Goal: Transaction & Acquisition: Obtain resource

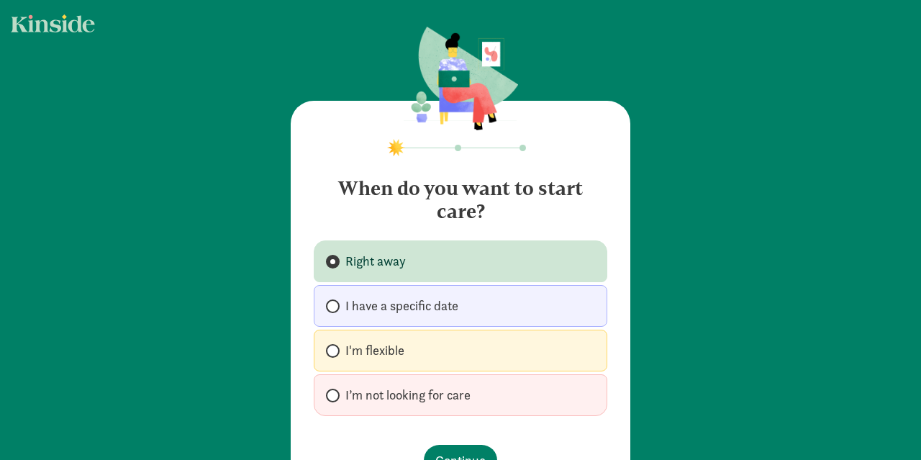
click at [440, 251] on label "Right away" at bounding box center [460, 261] width 293 height 42
click at [335, 257] on input "Right away" at bounding box center [330, 261] width 9 height 9
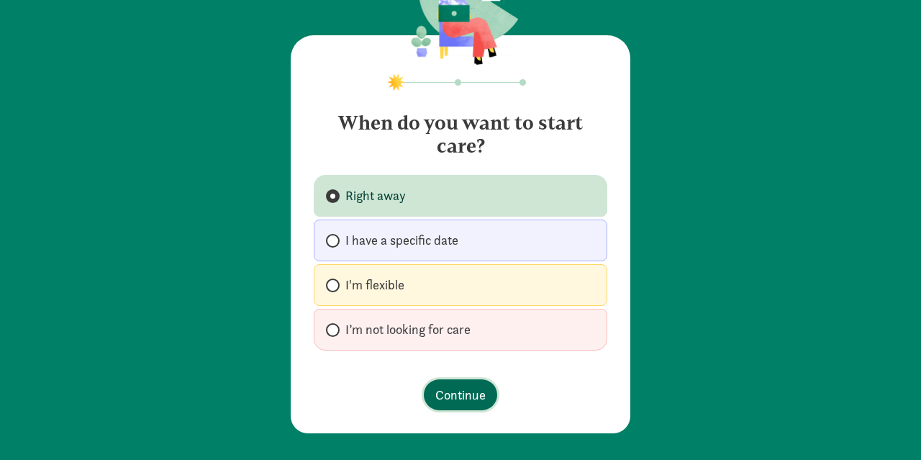
click at [470, 391] on span "Continue" at bounding box center [460, 394] width 50 height 19
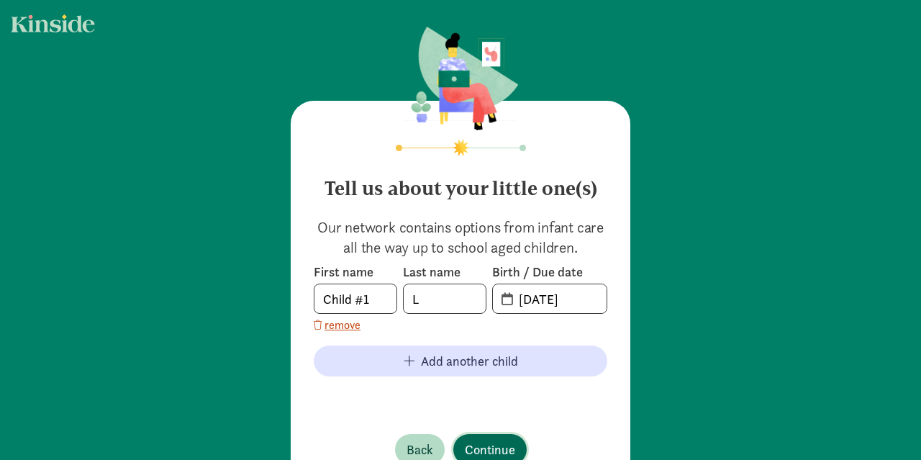
scroll to position [55, 0]
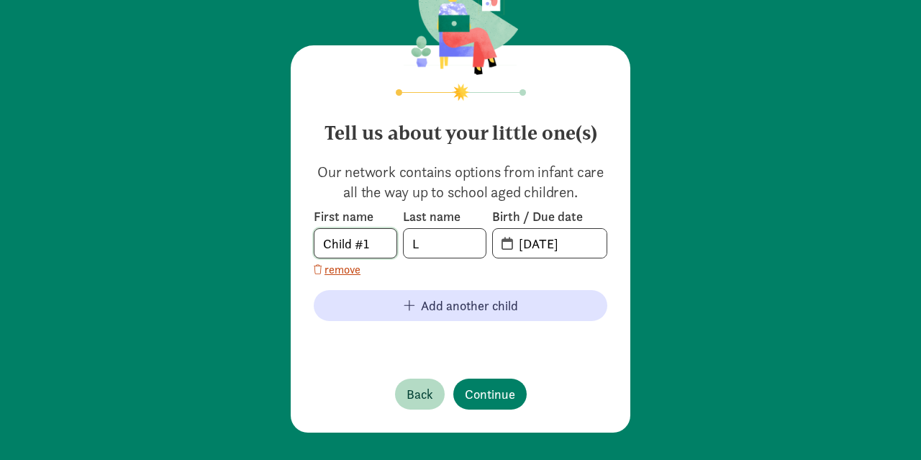
drag, startPoint x: 383, startPoint y: 245, endPoint x: 372, endPoint y: 242, distance: 11.9
click at [372, 242] on input "Child #1" at bounding box center [355, 243] width 82 height 29
click at [386, 242] on input "Child #1" at bounding box center [355, 243] width 82 height 29
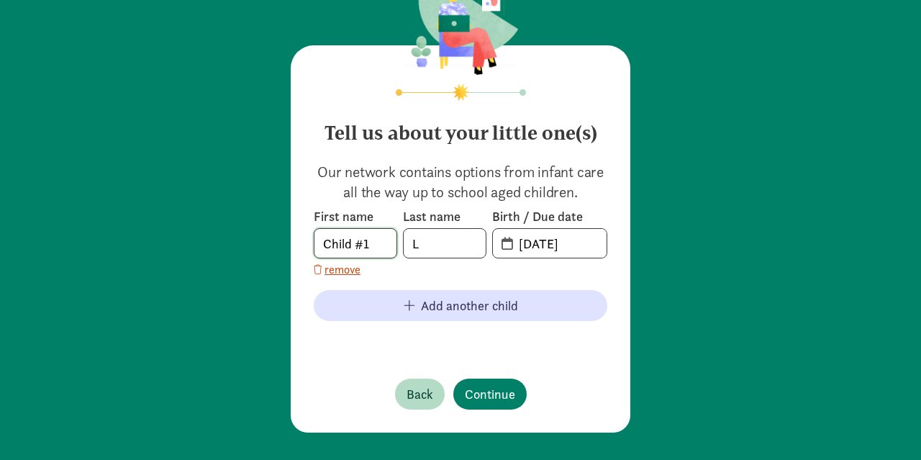
click at [386, 242] on input "Child #1" at bounding box center [355, 243] width 82 height 29
click at [462, 250] on input "L" at bounding box center [444, 243] width 82 height 29
click at [550, 245] on input "09-15-2025" at bounding box center [558, 243] width 96 height 29
click at [534, 244] on input "09-15-2025" at bounding box center [558, 243] width 96 height 29
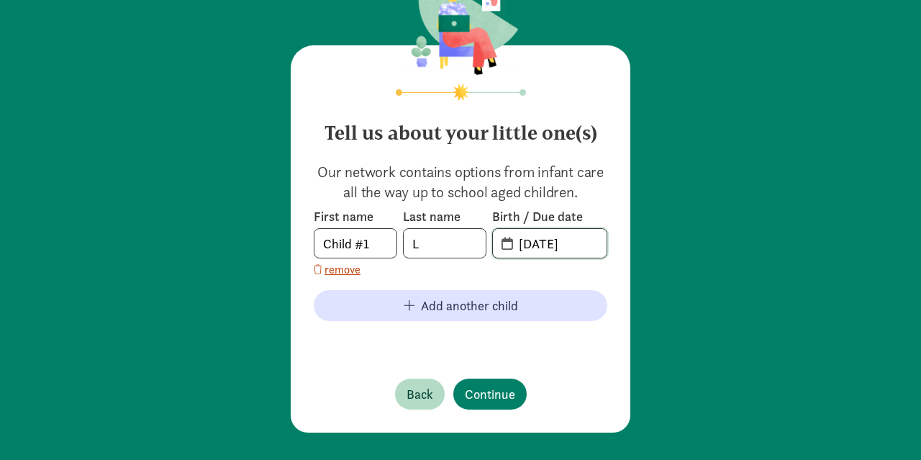
click at [562, 245] on input "09-15-2025" at bounding box center [558, 243] width 96 height 29
drag, startPoint x: 590, startPoint y: 245, endPoint x: 521, endPoint y: 231, distance: 70.4
click at [521, 231] on input "09-15-2025" at bounding box center [558, 243] width 96 height 29
click at [508, 241] on span "09-15-2025" at bounding box center [550, 243] width 114 height 29
click at [508, 241] on span "20-25-0915" at bounding box center [550, 243] width 114 height 29
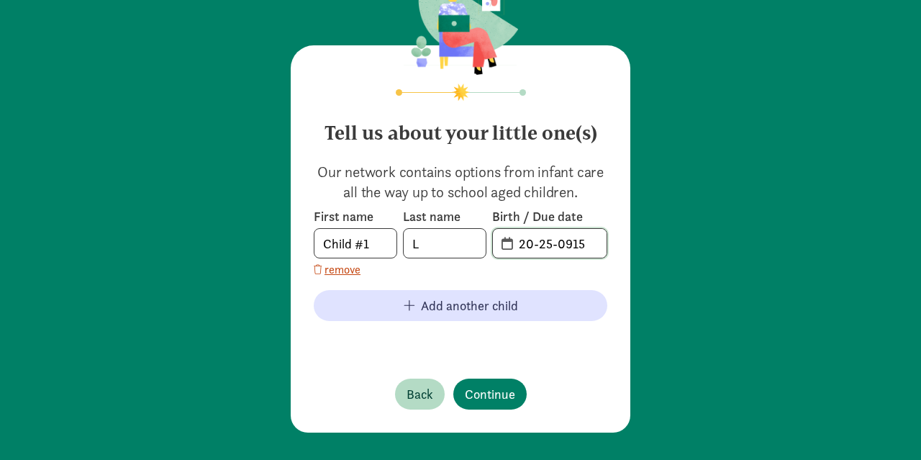
click at [558, 243] on input "20-25-0915" at bounding box center [558, 243] width 96 height 29
type input "12-19-2023"
click at [465, 242] on input "L" at bounding box center [444, 243] width 82 height 29
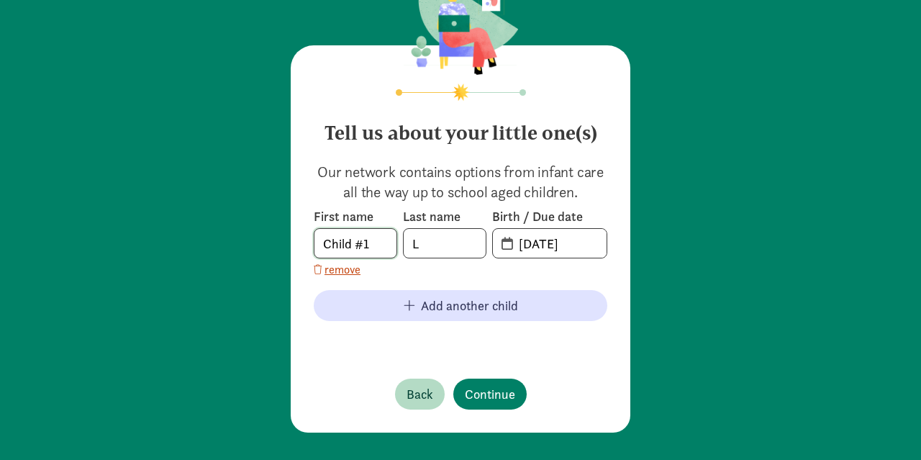
click at [362, 242] on input "Child #1" at bounding box center [355, 243] width 82 height 29
drag, startPoint x: 378, startPoint y: 245, endPoint x: 257, endPoint y: 232, distance: 120.8
click at [314, 232] on input "Child #1" at bounding box center [355, 243] width 82 height 29
type input "P"
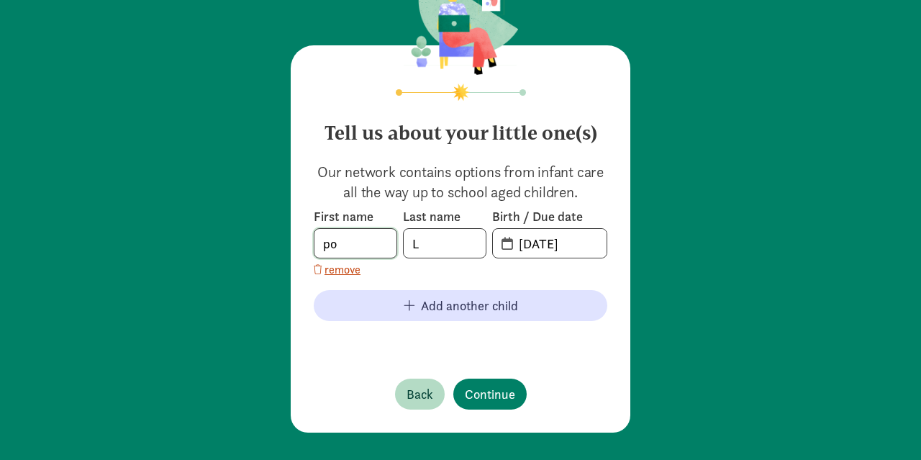
type input "p"
type input "P"
type input "K"
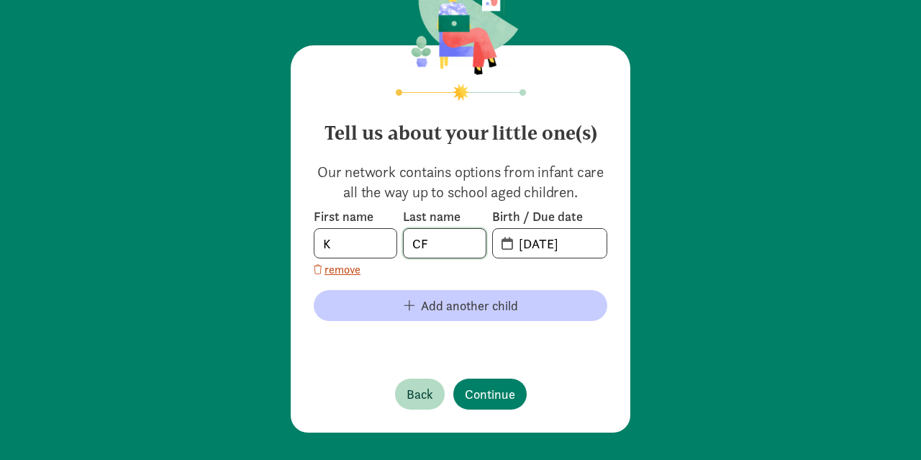
type input "CF"
click at [491, 304] on span "Add another child" at bounding box center [469, 305] width 97 height 19
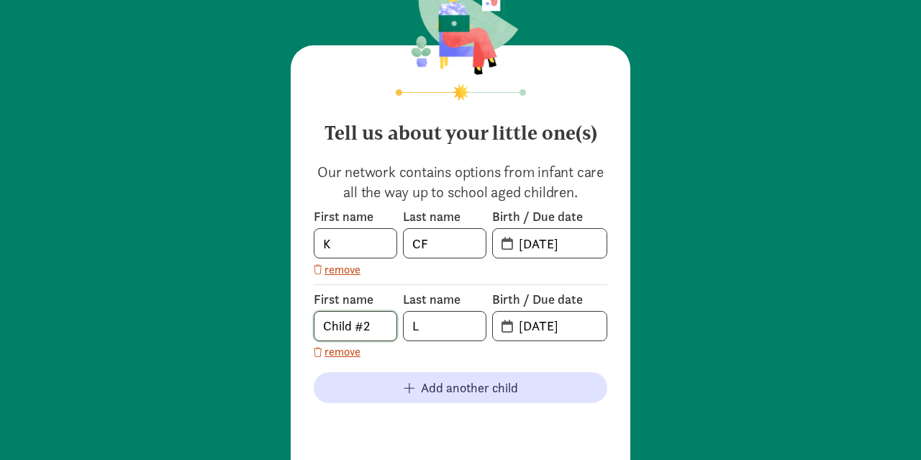
click at [357, 323] on input "Child #2" at bounding box center [355, 325] width 82 height 29
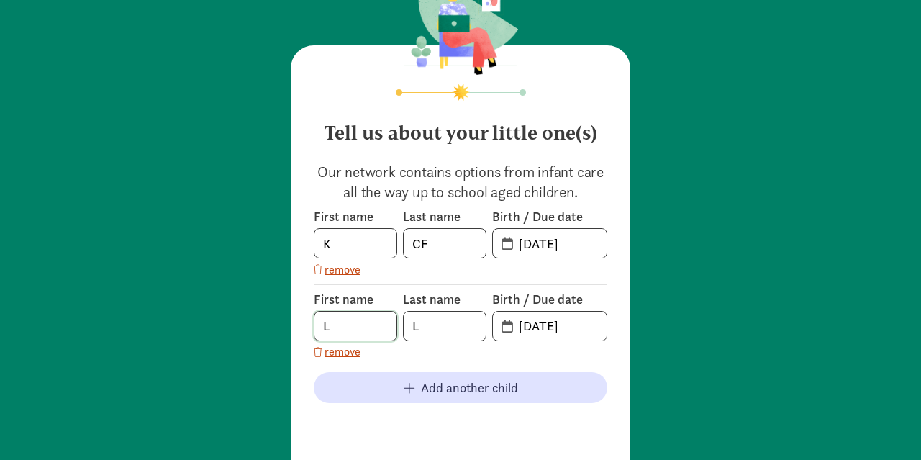
type input "L"
type input "CF"
click at [533, 330] on input "09-15-2025" at bounding box center [558, 325] width 96 height 29
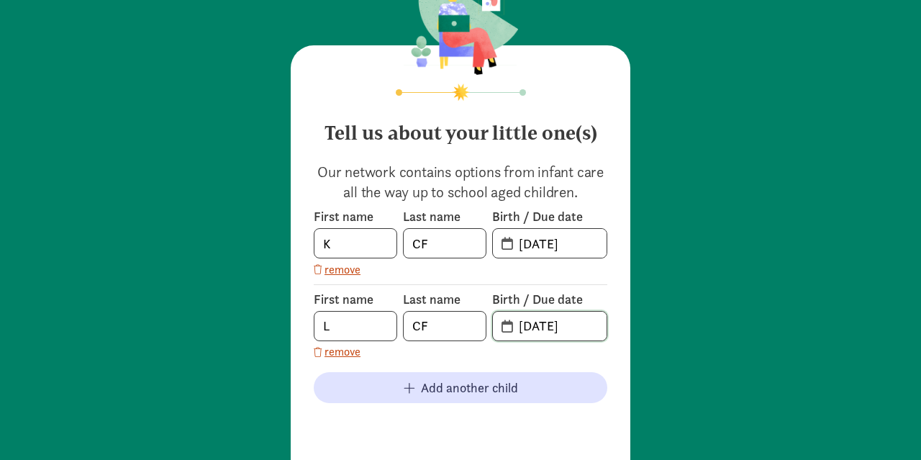
type input "01-27-2022"
click at [653, 419] on div "Tell us about your little one(s) Our network contains options from infant care …" at bounding box center [460, 244] width 921 height 598
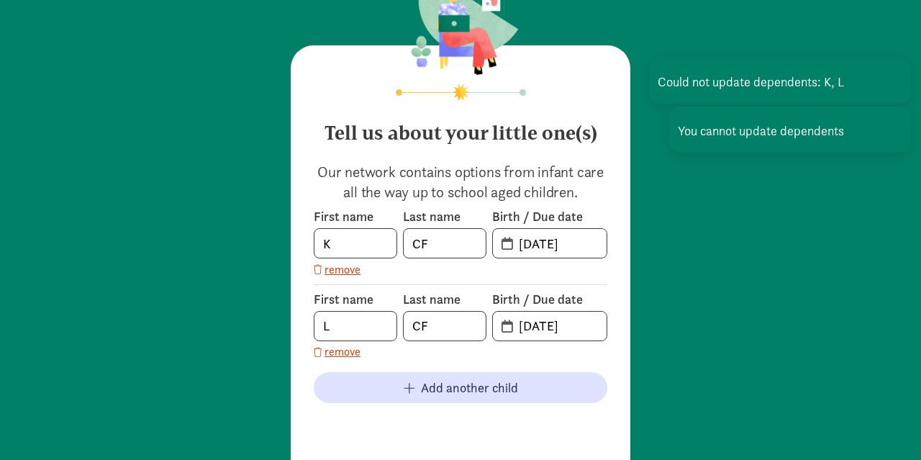
click at [653, 419] on div "Tell us about your little one(s) Our network contains options from infant care …" at bounding box center [460, 244] width 921 height 598
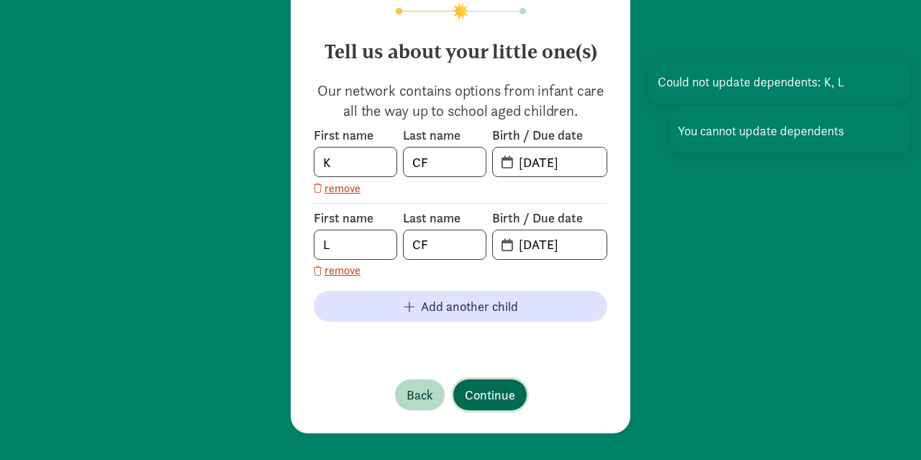
click at [490, 388] on span "Continue" at bounding box center [490, 394] width 50 height 19
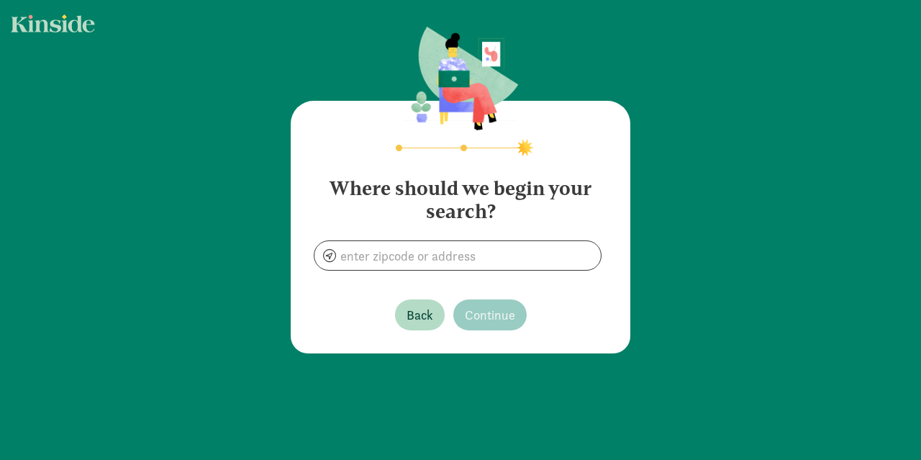
scroll to position [0, 0]
click at [429, 251] on input at bounding box center [457, 255] width 286 height 29
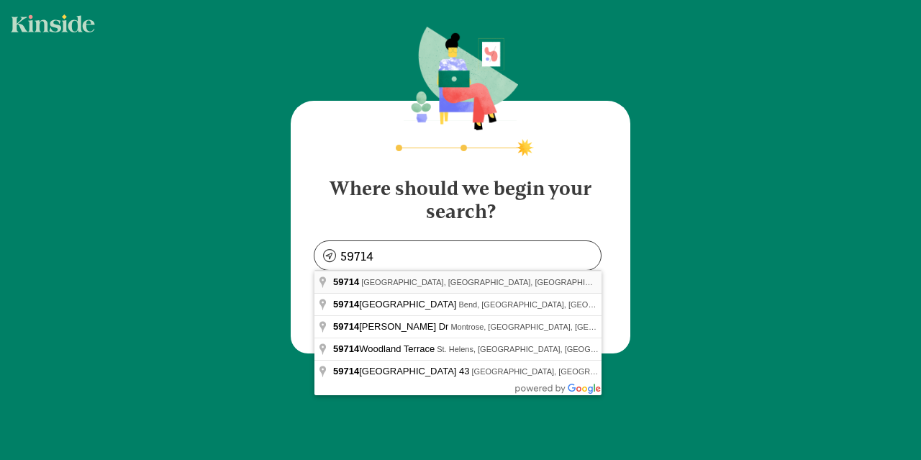
type input "Belgrade, MT 59714, USA"
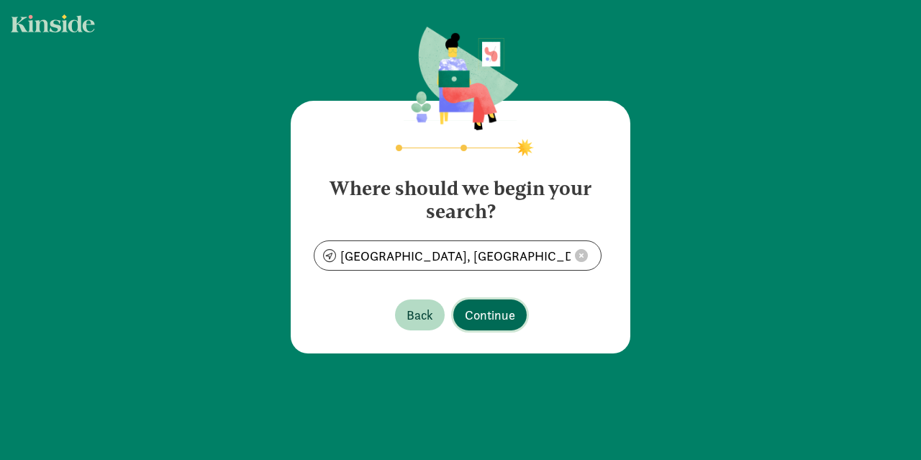
click at [483, 316] on span "Continue" at bounding box center [490, 314] width 50 height 19
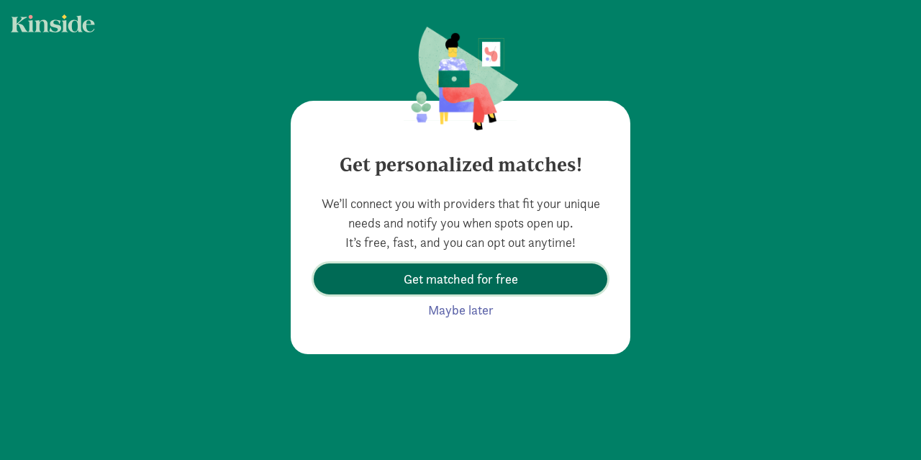
click at [470, 280] on span "Get matched for free" at bounding box center [460, 278] width 114 height 19
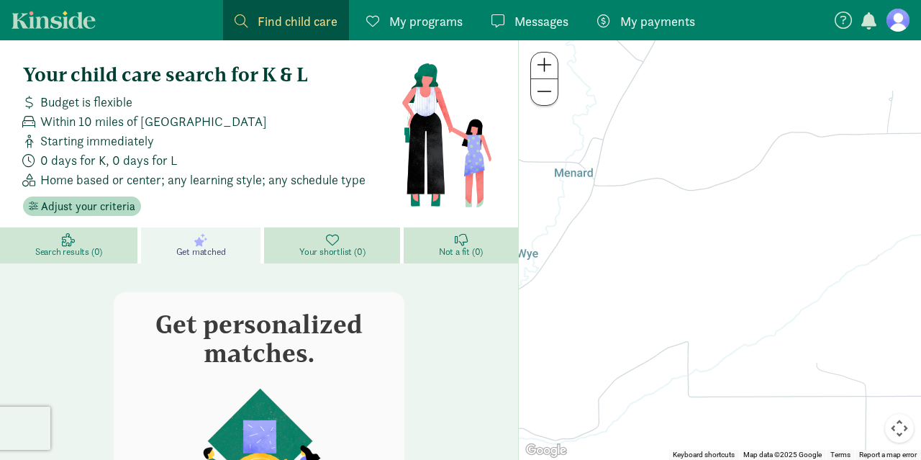
click at [291, 19] on span "Find child care" at bounding box center [297, 21] width 80 height 19
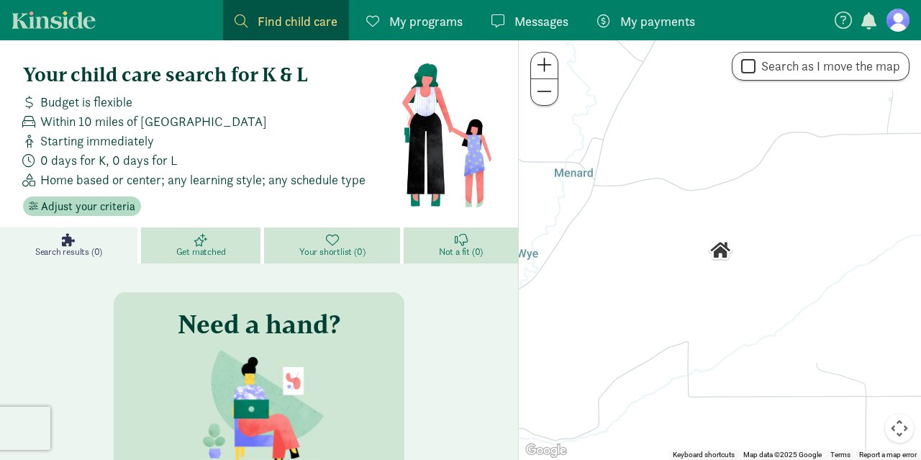
click at [537, 90] on span at bounding box center [544, 91] width 15 height 17
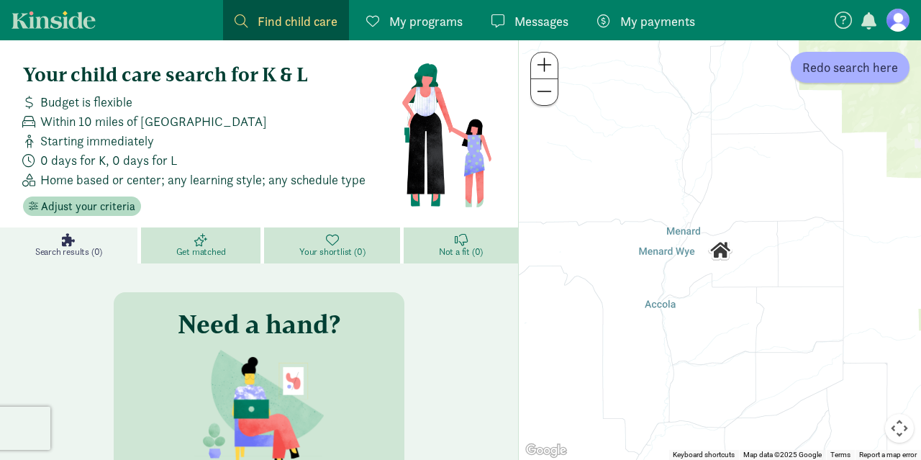
click at [537, 90] on span at bounding box center [544, 91] width 15 height 17
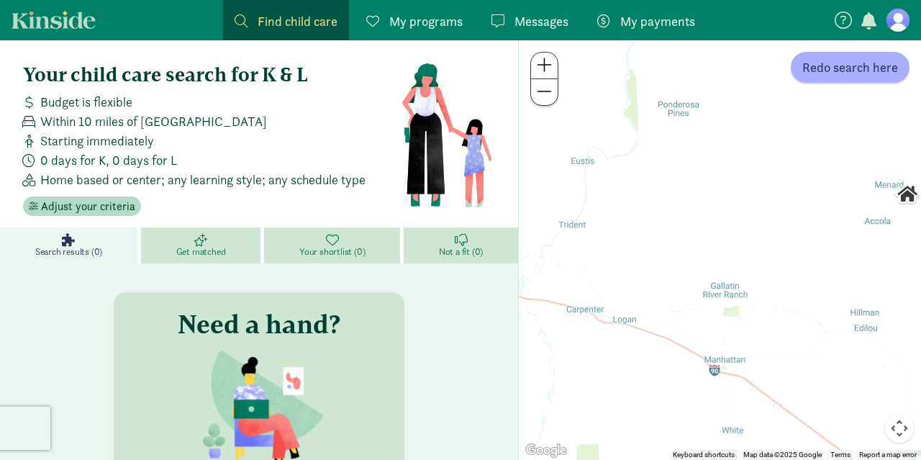
drag, startPoint x: 695, startPoint y: 201, endPoint x: 885, endPoint y: 143, distance: 197.7
click at [885, 143] on div at bounding box center [720, 249] width 402 height 419
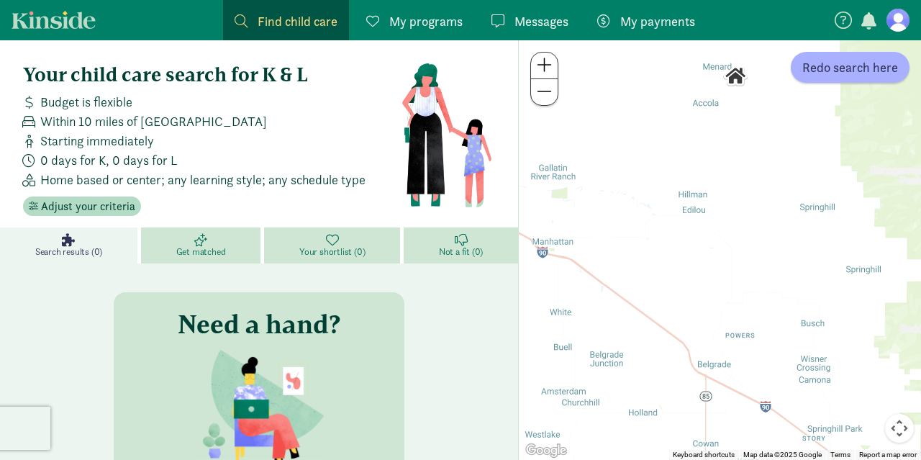
drag, startPoint x: 834, startPoint y: 230, endPoint x: 657, endPoint y: 110, distance: 213.8
click at [657, 110] on div at bounding box center [720, 249] width 402 height 419
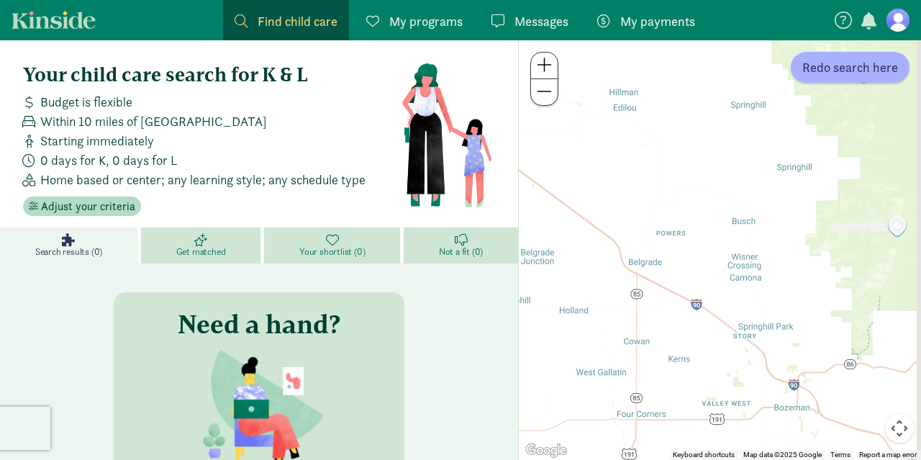
drag, startPoint x: 727, startPoint y: 332, endPoint x: 652, endPoint y: 205, distance: 147.4
click at [652, 205] on div at bounding box center [720, 249] width 402 height 419
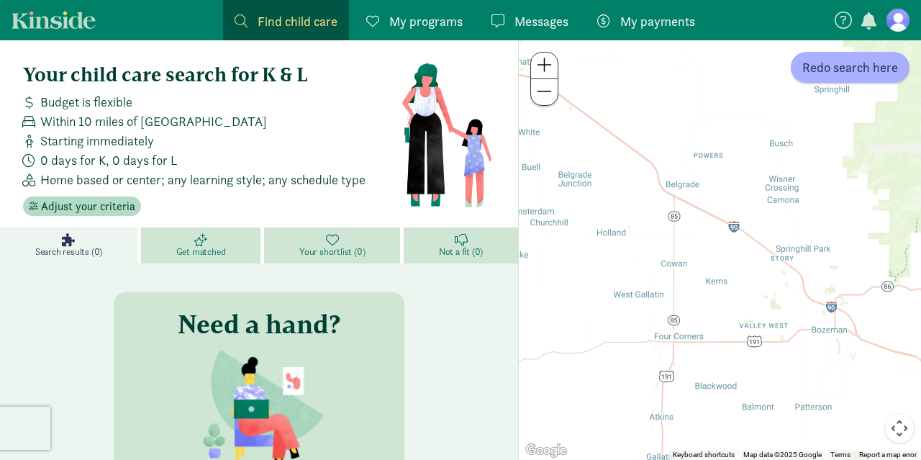
drag, startPoint x: 652, startPoint y: 184, endPoint x: 716, endPoint y: 147, distance: 73.5
click at [716, 147] on div at bounding box center [720, 249] width 402 height 419
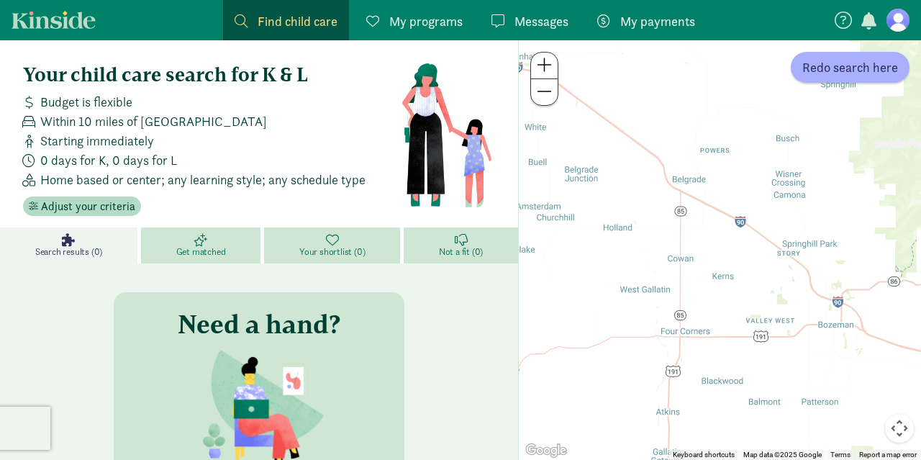
click at [547, 68] on span at bounding box center [544, 64] width 15 height 17
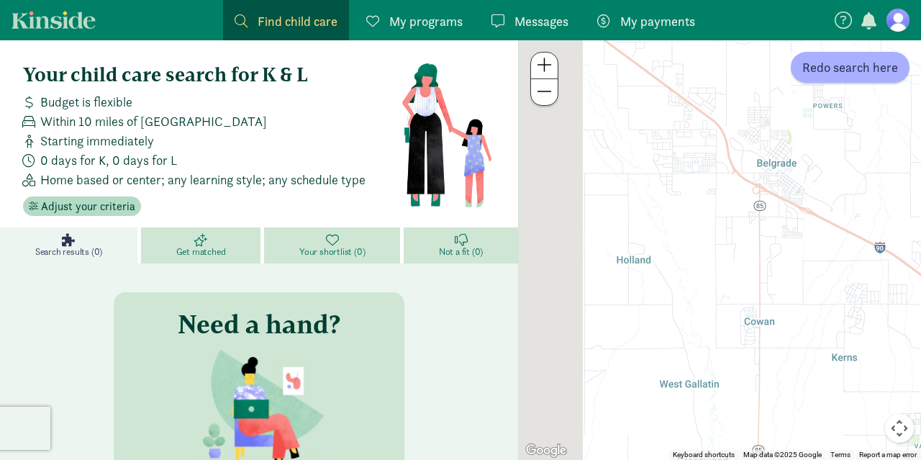
drag, startPoint x: 611, startPoint y: 160, endPoint x: 733, endPoint y: 215, distance: 133.9
click at [733, 215] on div at bounding box center [720, 249] width 402 height 419
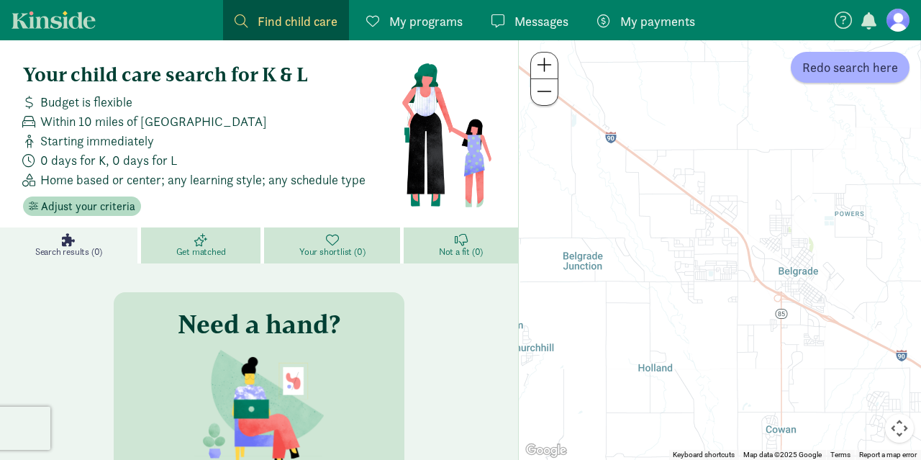
drag, startPoint x: 722, startPoint y: 211, endPoint x: 730, endPoint y: 326, distance: 115.3
click at [730, 326] on div at bounding box center [720, 249] width 402 height 419
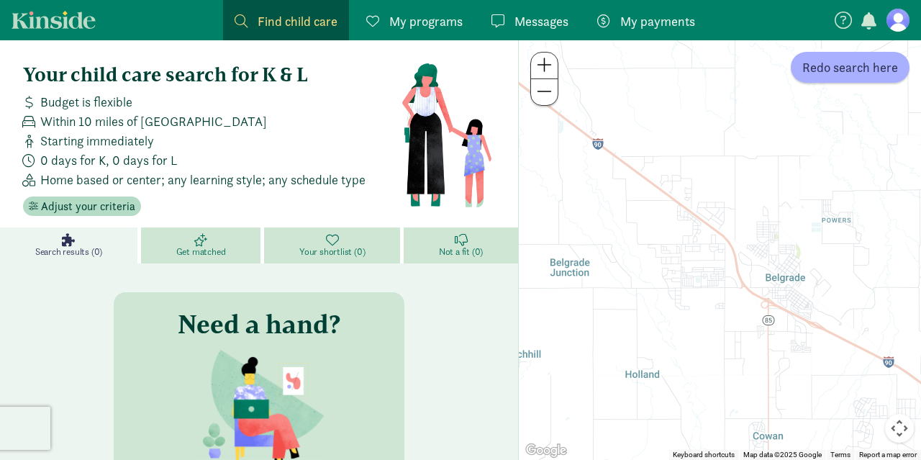
click at [550, 68] on span at bounding box center [544, 64] width 15 height 17
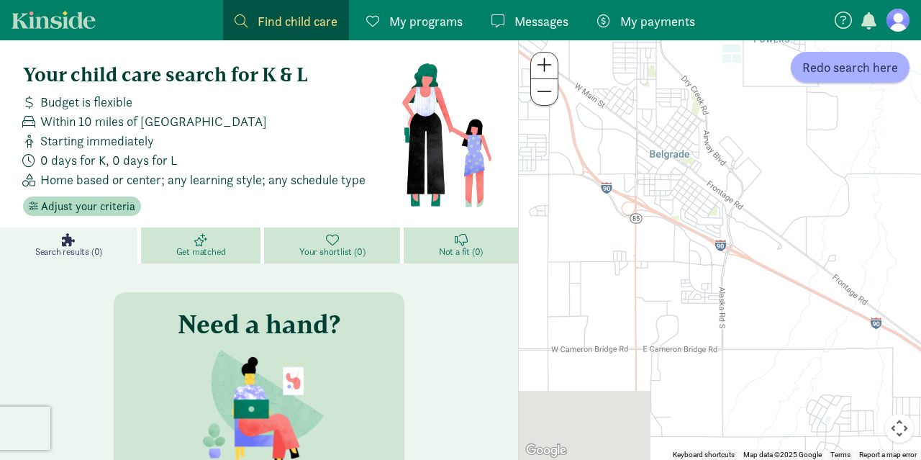
drag, startPoint x: 720, startPoint y: 304, endPoint x: 536, endPoint y: 151, distance: 239.5
click at [536, 151] on div at bounding box center [720, 249] width 402 height 419
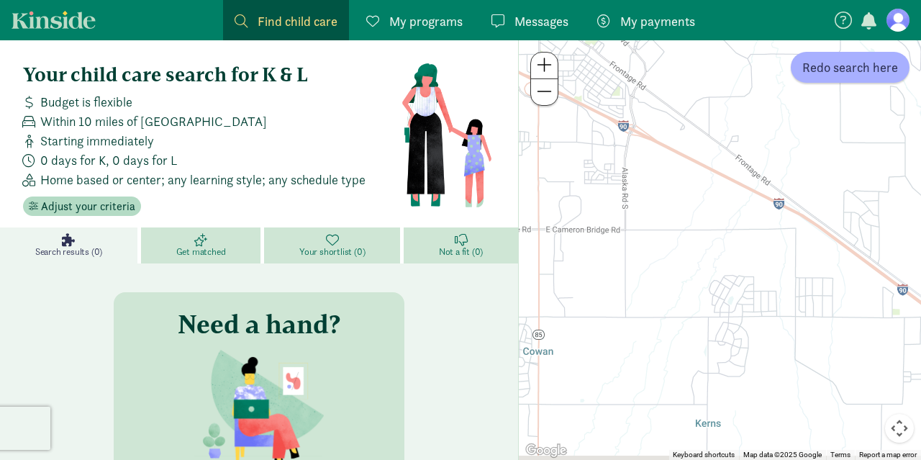
drag, startPoint x: 690, startPoint y: 245, endPoint x: 588, endPoint y: 124, distance: 158.2
click at [588, 124] on div at bounding box center [720, 249] width 402 height 419
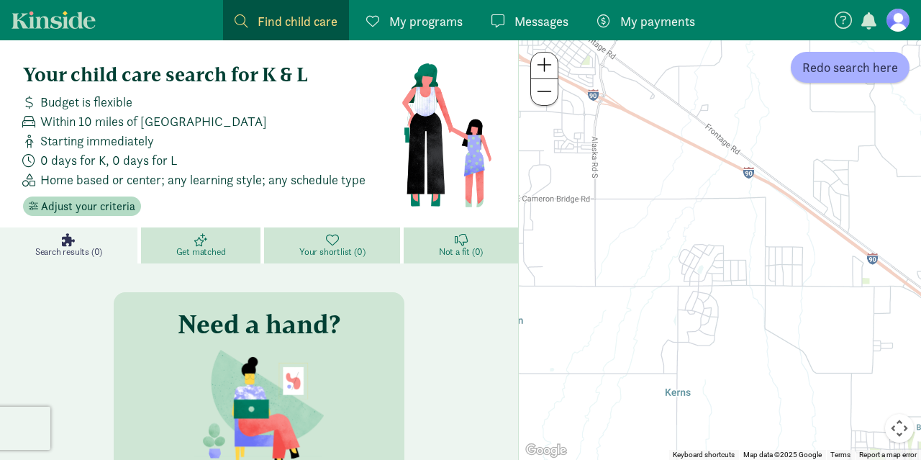
drag, startPoint x: 730, startPoint y: 260, endPoint x: 696, endPoint y: 229, distance: 45.8
click at [696, 229] on div at bounding box center [720, 249] width 402 height 419
click at [721, 280] on div at bounding box center [720, 249] width 402 height 419
click at [845, 75] on span "Redo search here" at bounding box center [850, 67] width 96 height 19
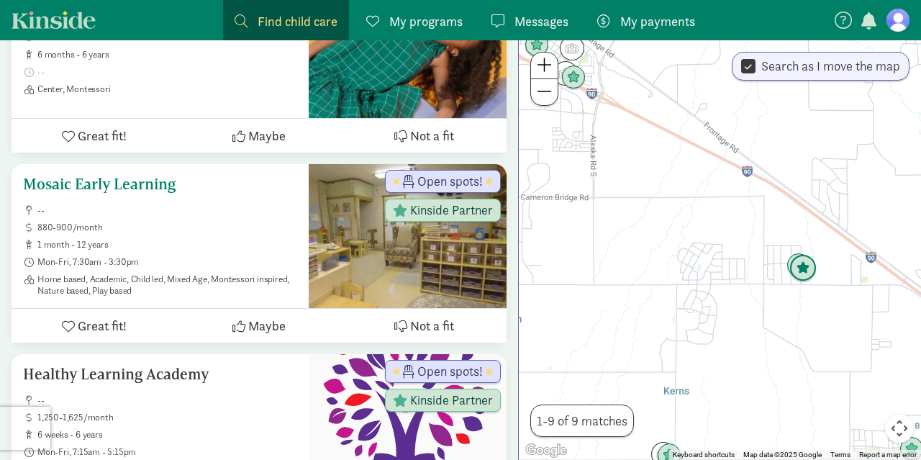
scroll to position [355, 0]
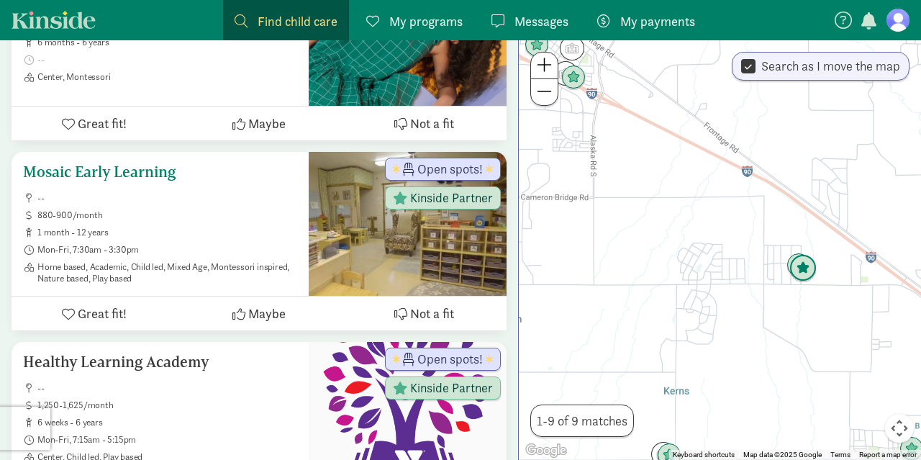
click at [111, 173] on h5 "Mosaic Early Learning" at bounding box center [160, 171] width 274 height 17
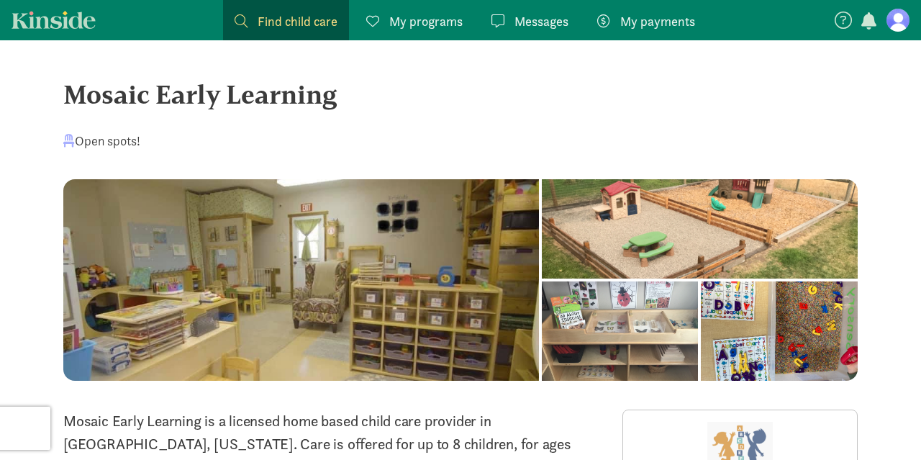
scroll to position [117, 0]
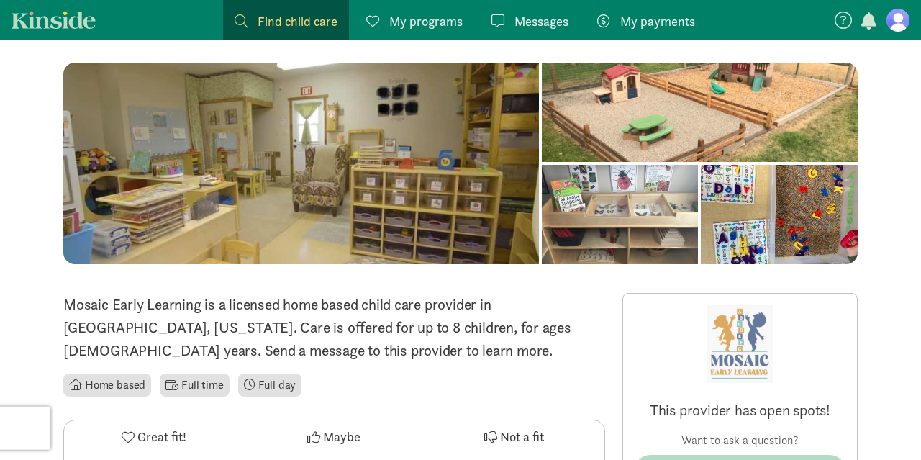
click at [351, 315] on div "Mosaic Early Learning is a licensed home based child care provider in Bozeman, …" at bounding box center [334, 327] width 542 height 69
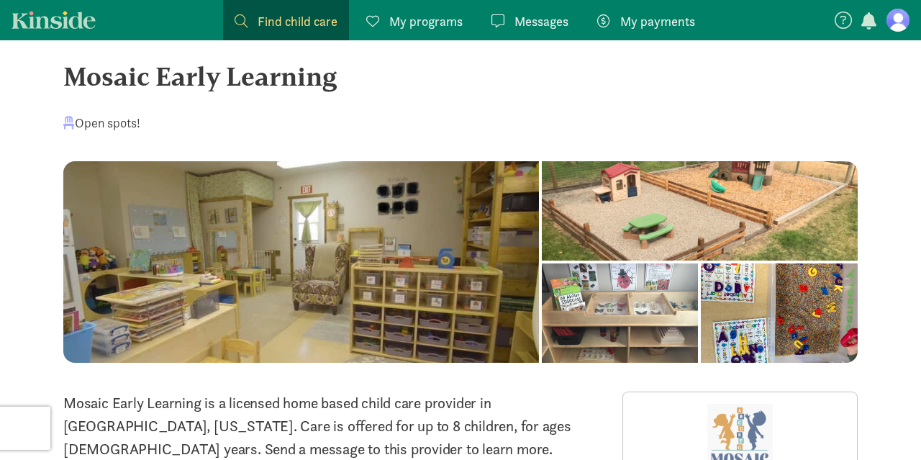
scroll to position [0, 0]
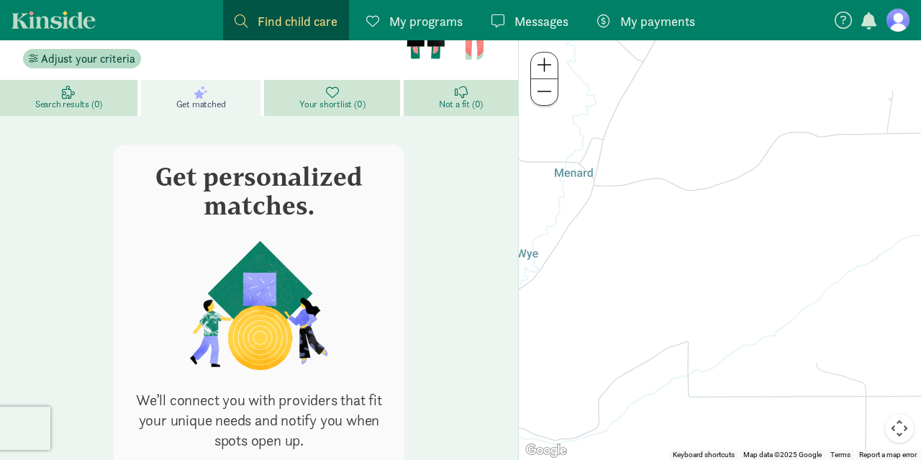
scroll to position [148, 0]
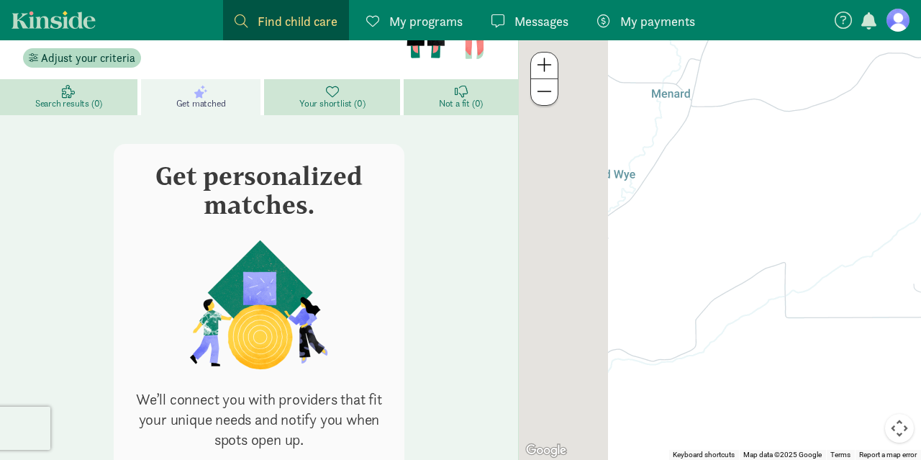
drag, startPoint x: 640, startPoint y: 234, endPoint x: 749, endPoint y: 152, distance: 135.6
click at [749, 152] on div at bounding box center [720, 249] width 402 height 419
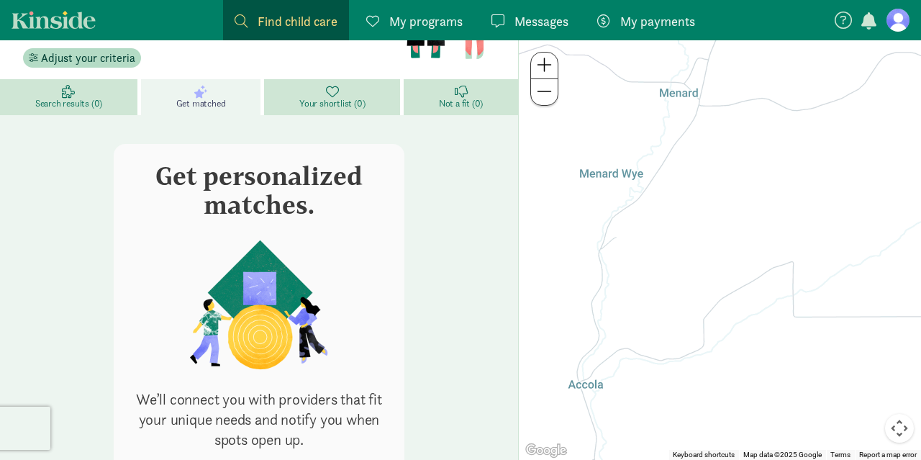
click at [540, 96] on span at bounding box center [544, 91] width 15 height 17
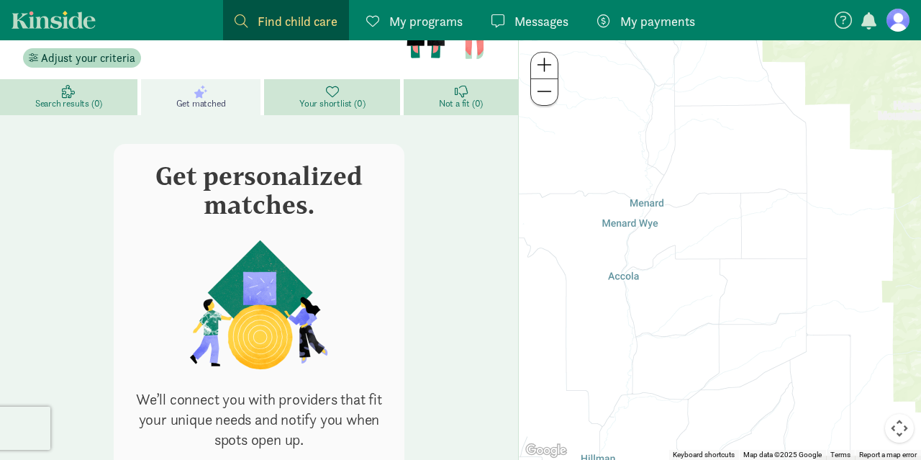
drag, startPoint x: 713, startPoint y: 283, endPoint x: 637, endPoint y: 275, distance: 76.7
click at [637, 275] on div at bounding box center [720, 249] width 402 height 419
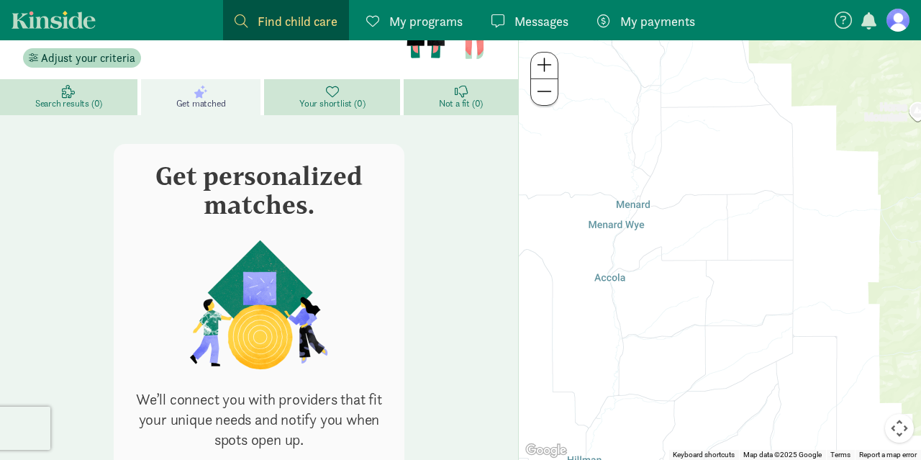
click at [543, 99] on span at bounding box center [544, 91] width 15 height 17
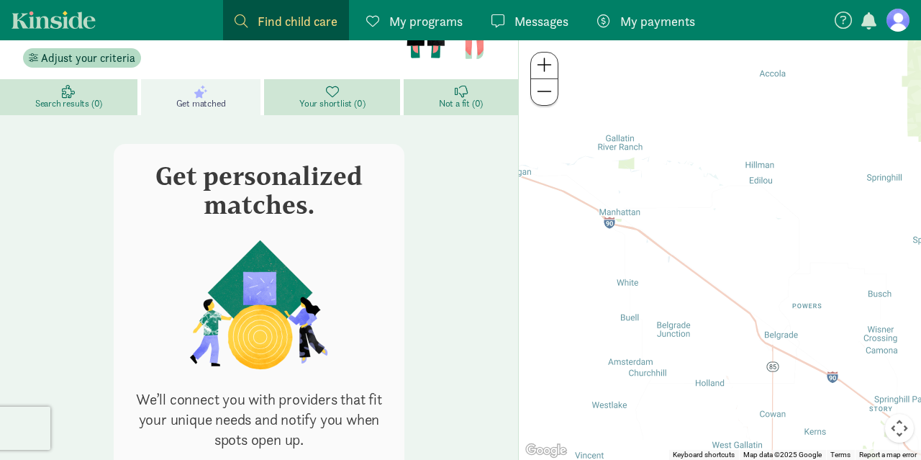
drag, startPoint x: 613, startPoint y: 258, endPoint x: 727, endPoint y: 58, distance: 230.3
click at [727, 58] on div at bounding box center [720, 249] width 402 height 419
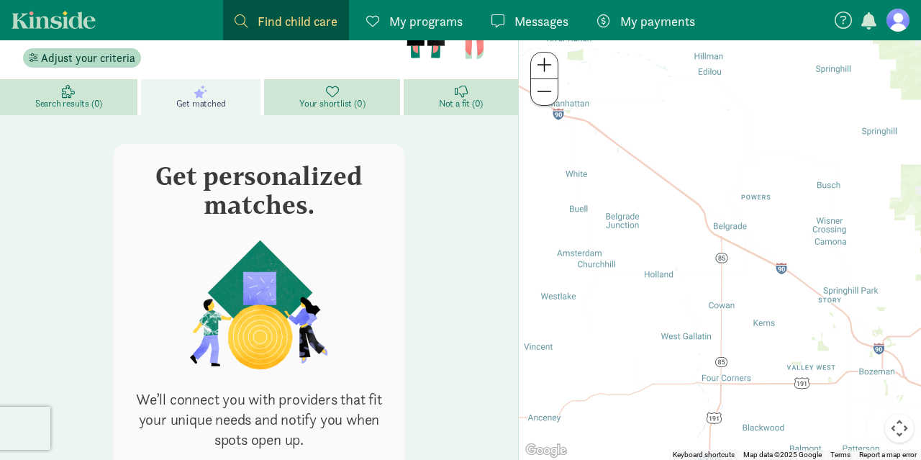
drag, startPoint x: 652, startPoint y: 254, endPoint x: 596, endPoint y: 152, distance: 115.9
click at [596, 152] on div at bounding box center [720, 249] width 402 height 419
click at [543, 63] on span at bounding box center [544, 64] width 15 height 17
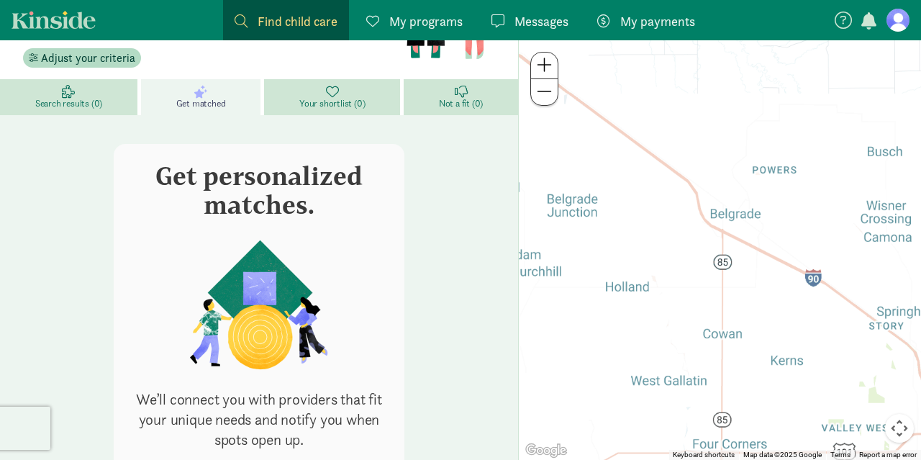
click at [543, 63] on span at bounding box center [544, 64] width 15 height 17
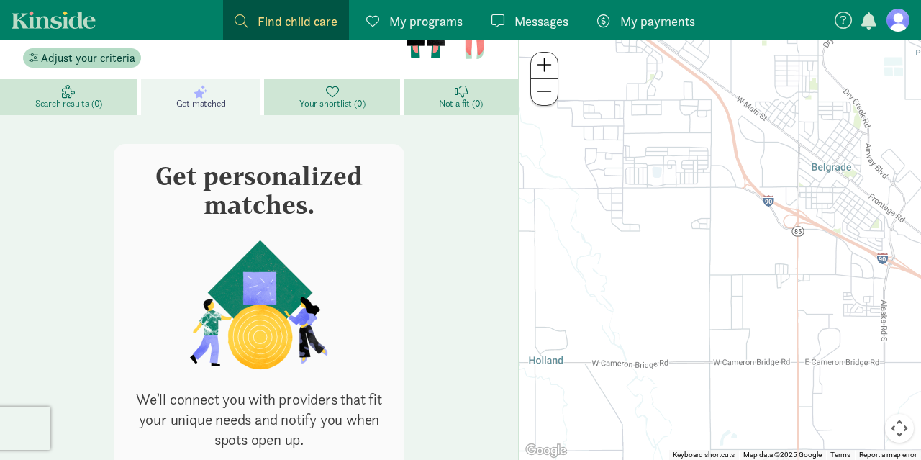
drag, startPoint x: 687, startPoint y: 232, endPoint x: 804, endPoint y: 257, distance: 119.9
click at [804, 257] on div at bounding box center [720, 249] width 402 height 419
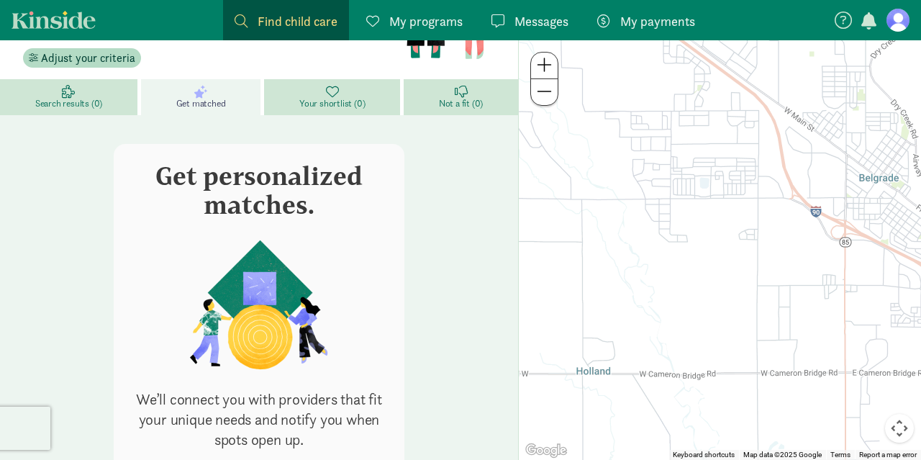
click at [661, 163] on div at bounding box center [720, 249] width 402 height 419
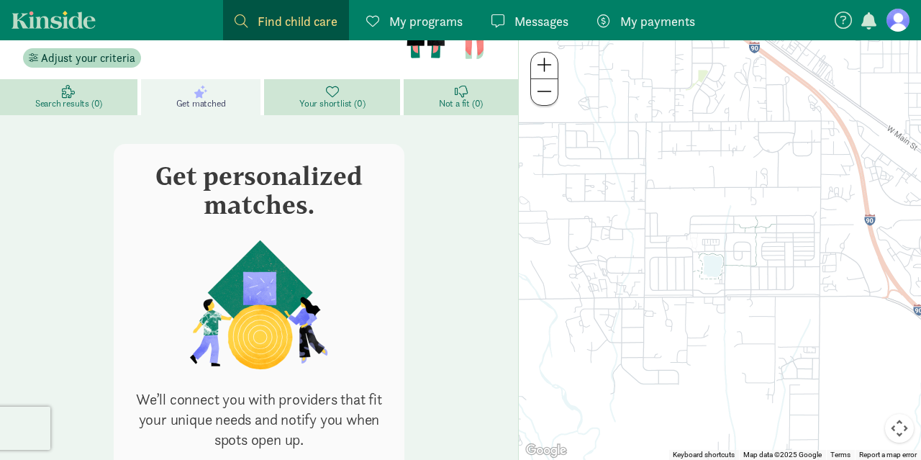
drag, startPoint x: 742, startPoint y: 165, endPoint x: 708, endPoint y: 232, distance: 74.3
click at [708, 232] on div at bounding box center [720, 249] width 402 height 419
click at [298, 14] on span "Find child care" at bounding box center [297, 21] width 80 height 19
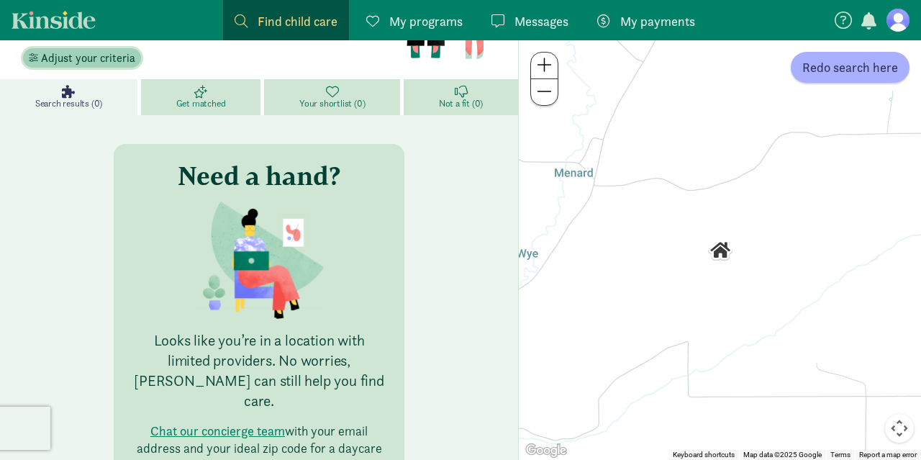
click at [78, 58] on span "Adjust your criteria" at bounding box center [88, 58] width 94 height 17
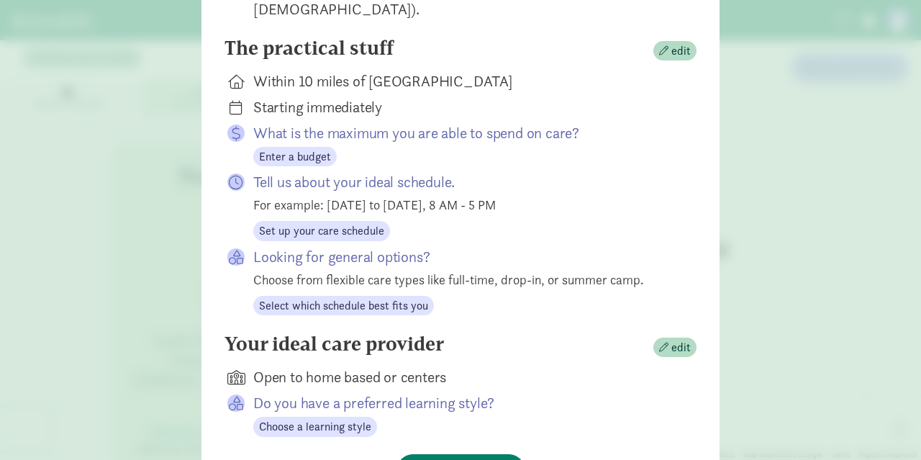
scroll to position [288, 0]
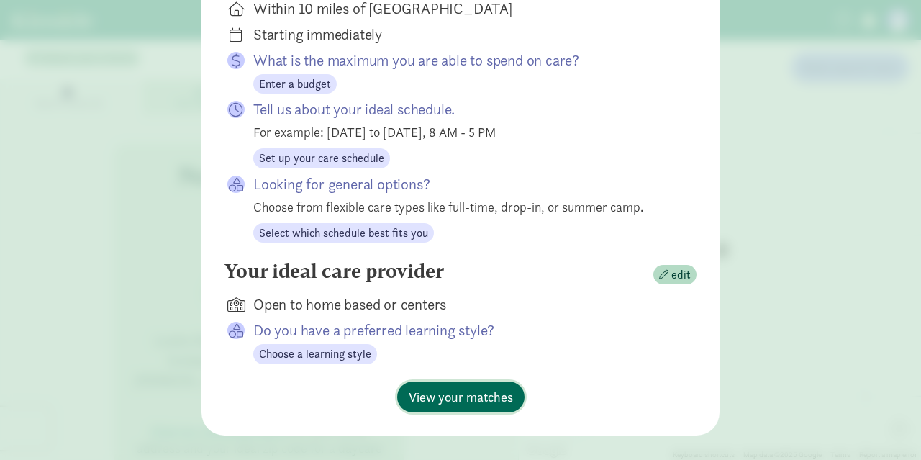
click at [483, 387] on span "View your matches" at bounding box center [461, 396] width 104 height 19
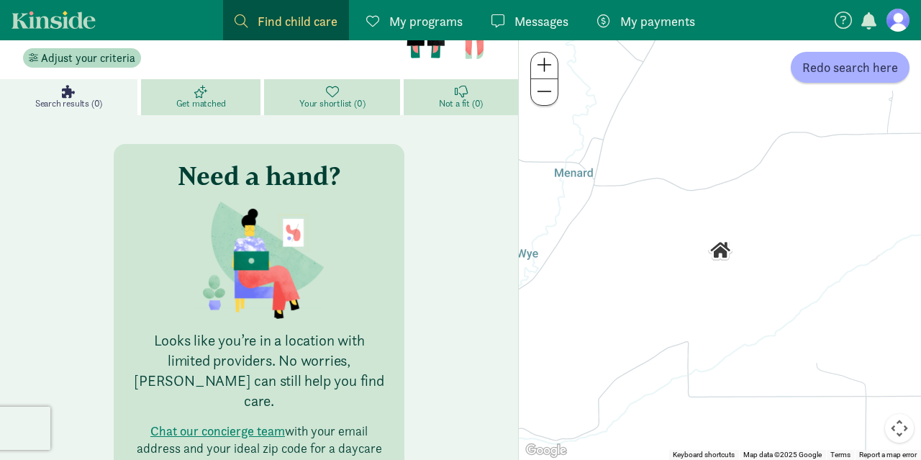
click at [66, 22] on link "Kinside" at bounding box center [54, 20] width 84 height 18
click at [72, 18] on link "Kinside" at bounding box center [54, 20] width 84 height 18
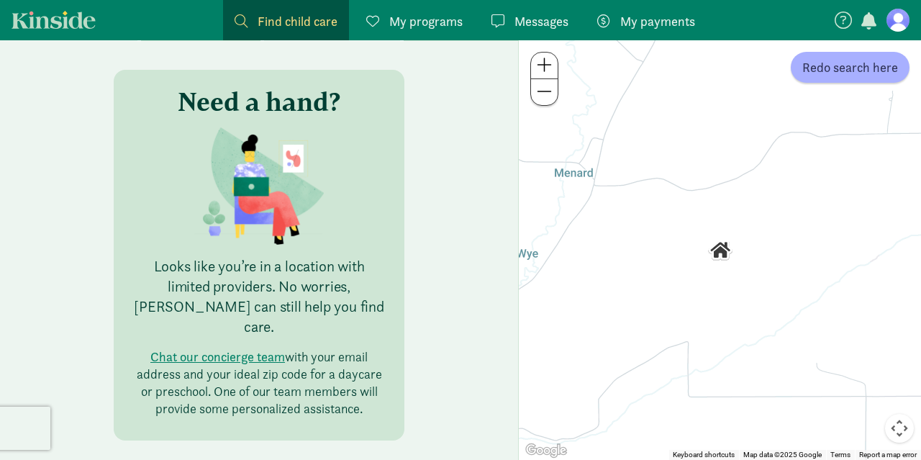
scroll to position [0, 0]
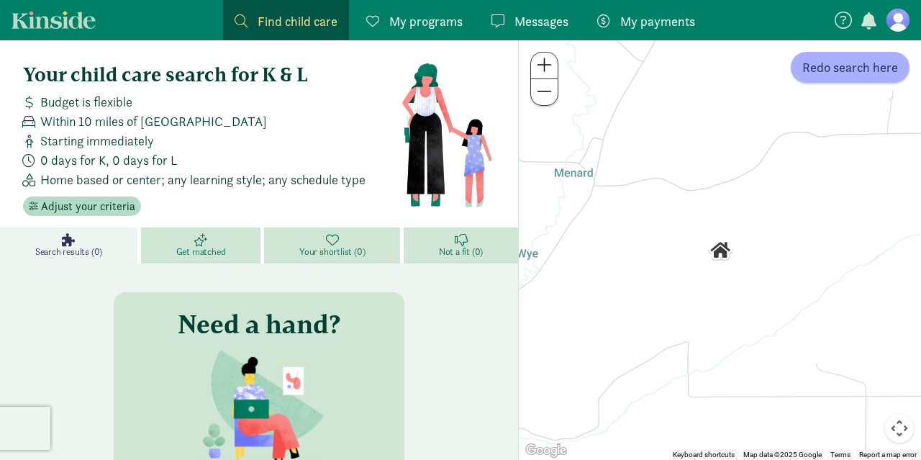
click at [900, 21] on figure at bounding box center [897, 20] width 23 height 23
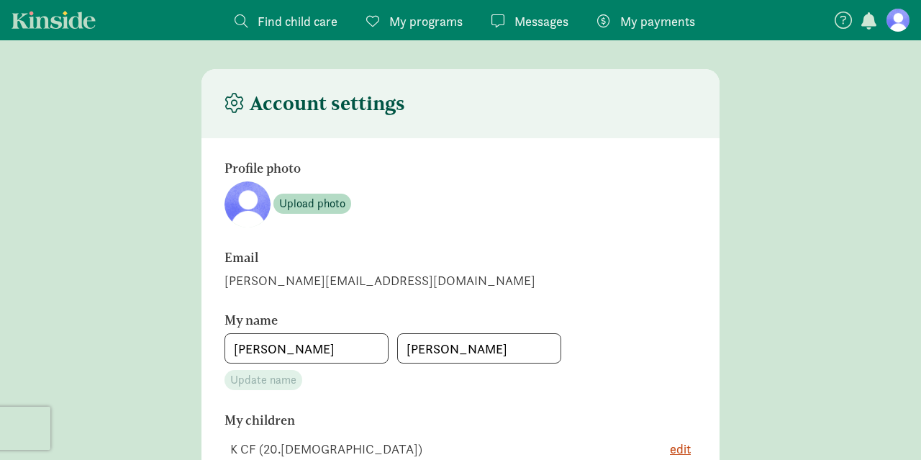
click at [316, 24] on span "Find child care" at bounding box center [297, 21] width 80 height 19
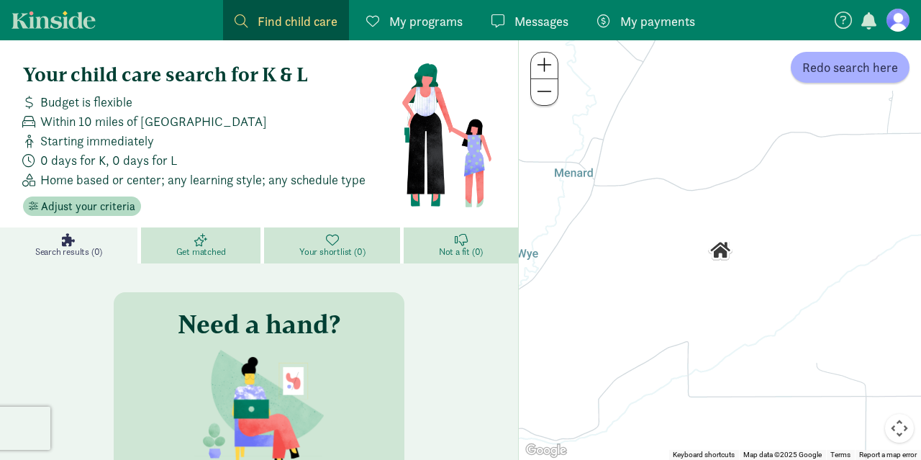
click at [81, 245] on link "Search results (0)" at bounding box center [70, 245] width 141 height 36
click at [90, 204] on span "Adjust your criteria" at bounding box center [88, 206] width 94 height 17
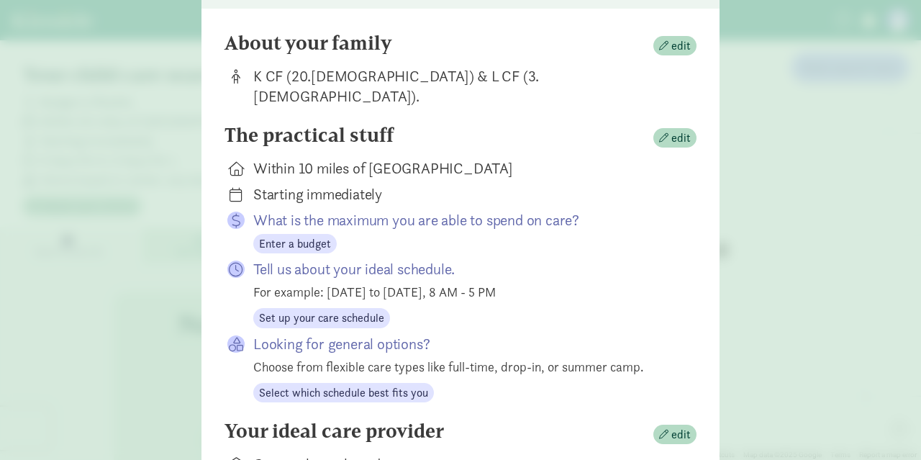
scroll to position [121, 0]
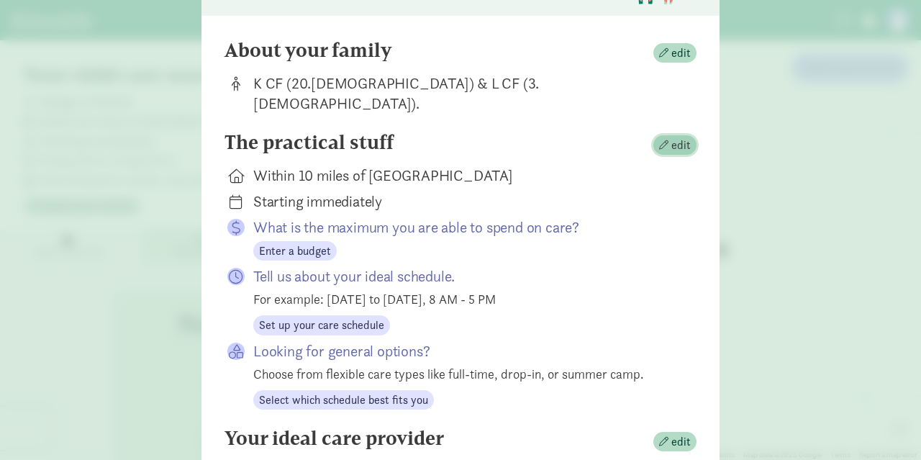
click at [688, 137] on span "edit" at bounding box center [680, 145] width 19 height 17
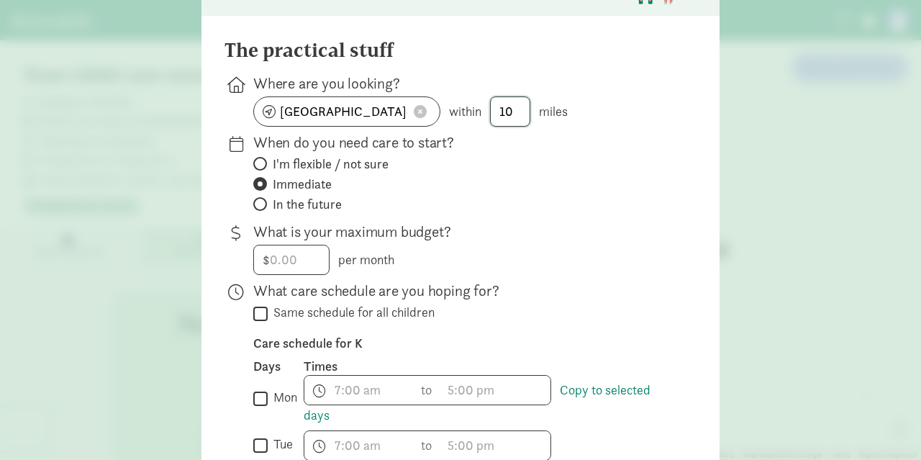
drag, startPoint x: 515, startPoint y: 113, endPoint x: 456, endPoint y: 114, distance: 59.0
click at [491, 114] on input "10" at bounding box center [510, 111] width 39 height 29
type input "20"
click at [536, 212] on div "When do you need care to start? I'm flexible / not sure Immediate In the future" at bounding box center [463, 173] width 420 height 83
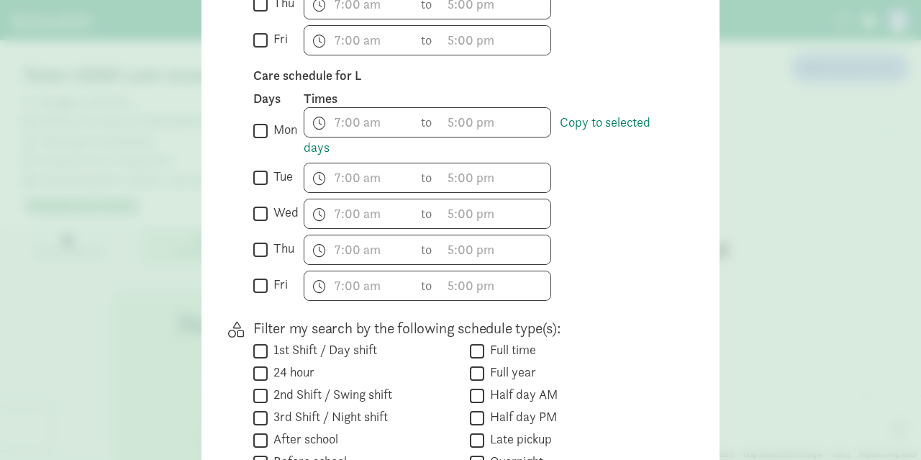
scroll to position [902, 0]
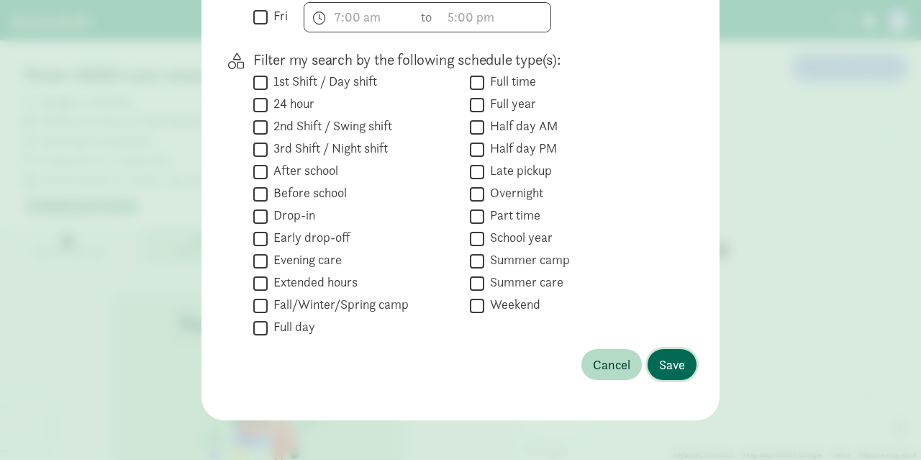
click at [662, 355] on span "Save" at bounding box center [672, 364] width 26 height 19
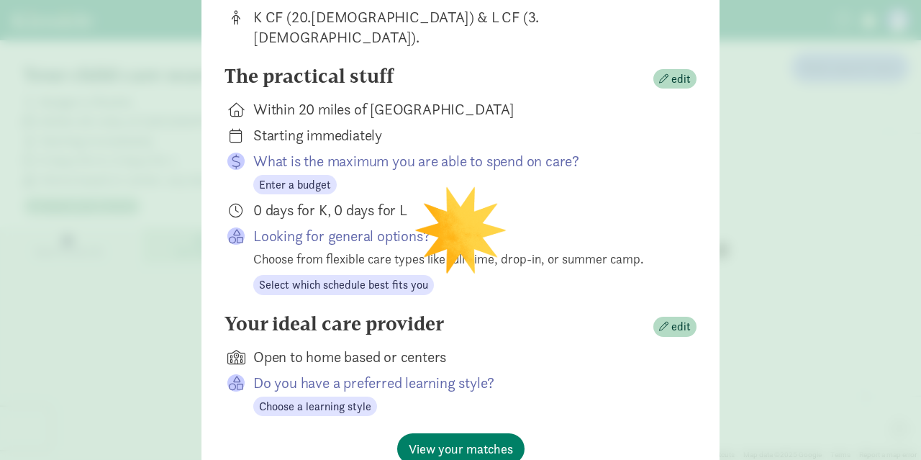
scroll to position [186, 0]
click at [348, 227] on p "Looking for general options?" at bounding box center [463, 237] width 420 height 20
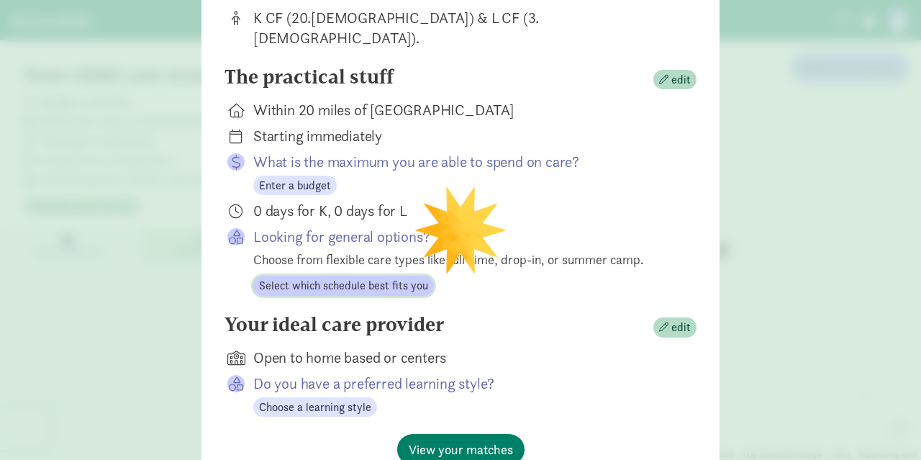
click at [358, 277] on span "Select which schedule best fits you" at bounding box center [343, 285] width 169 height 17
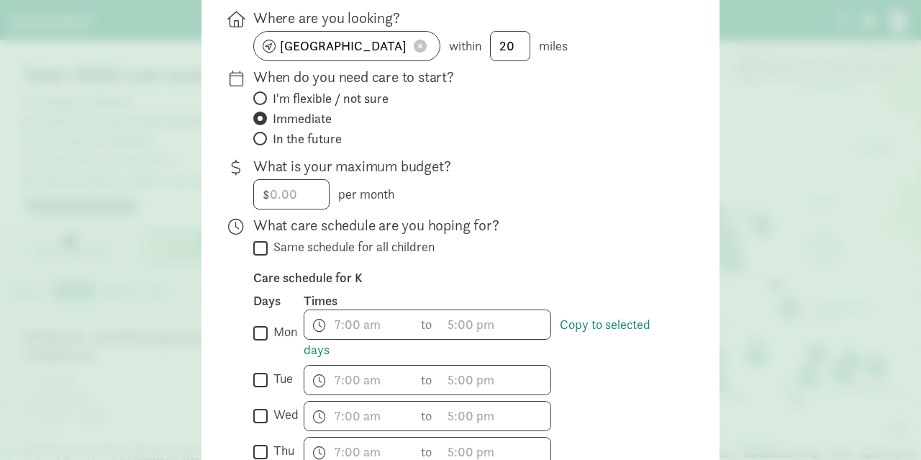
click at [360, 101] on span "I'm flexible / not sure" at bounding box center [331, 98] width 116 height 17
click at [263, 101] on input "I'm flexible / not sure" at bounding box center [257, 97] width 9 height 9
radio input "true"
radio input "false"
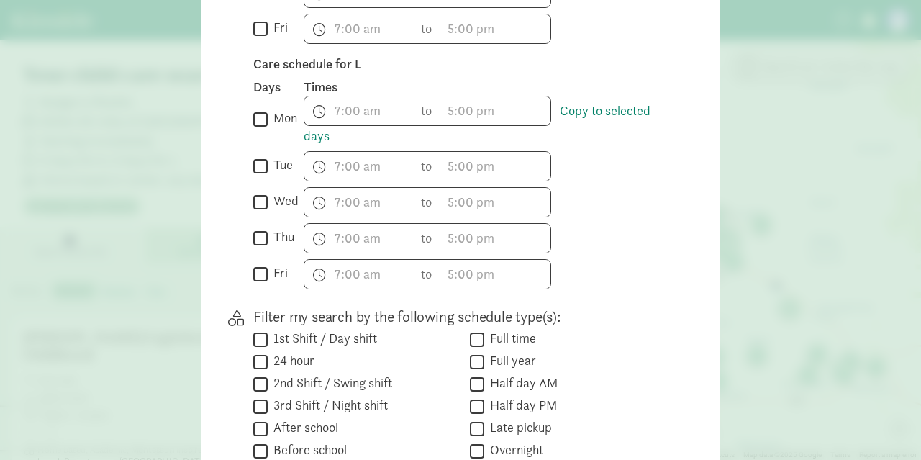
scroll to position [902, 0]
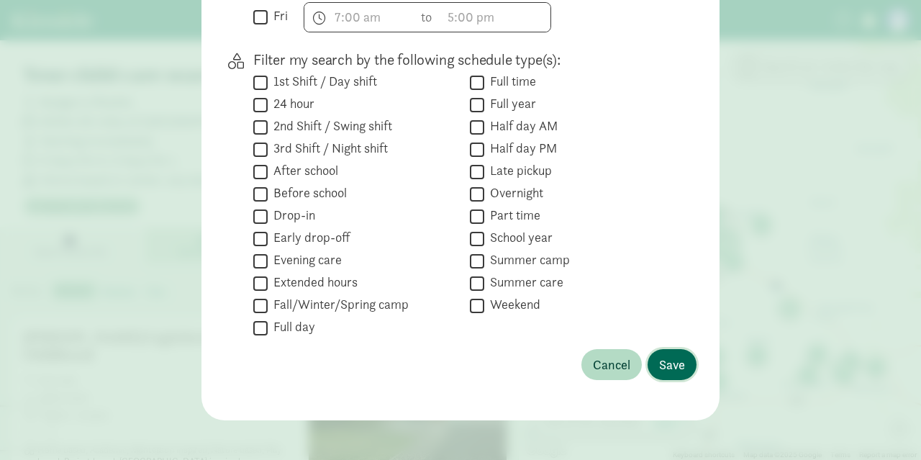
click at [687, 356] on button "Save" at bounding box center [671, 364] width 49 height 31
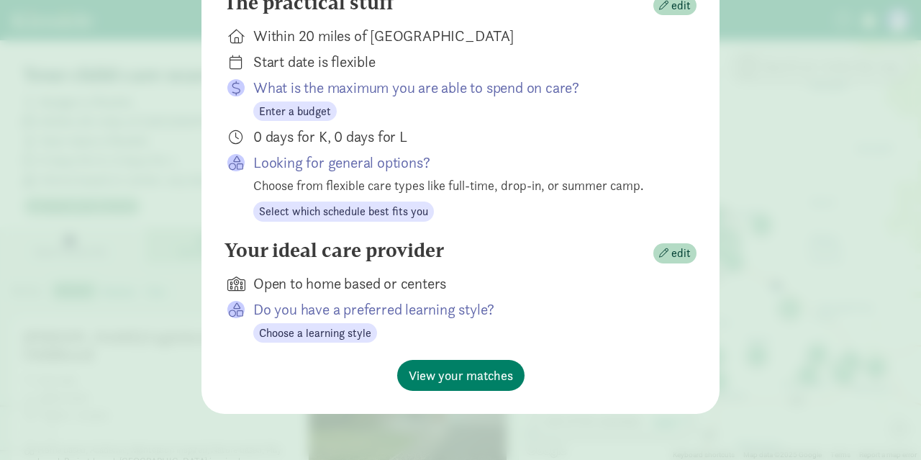
scroll to position [240, 0]
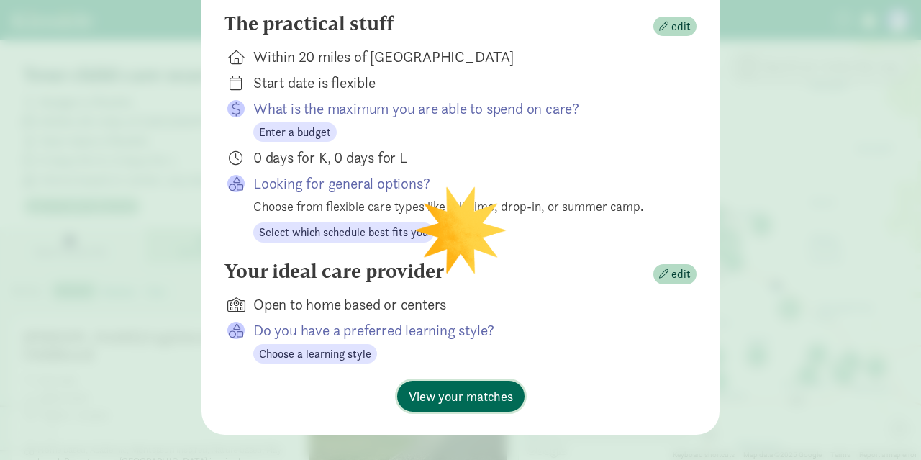
click at [444, 386] on span "View your matches" at bounding box center [461, 395] width 104 height 19
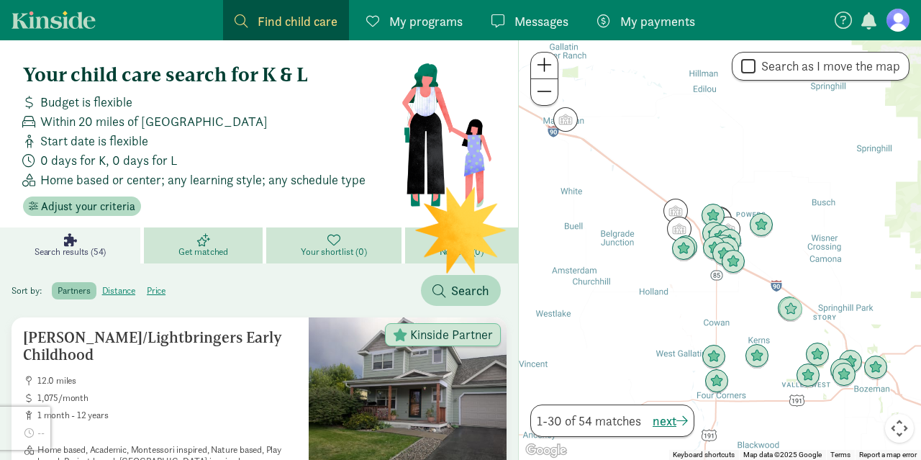
click at [700, 298] on div at bounding box center [720, 249] width 402 height 419
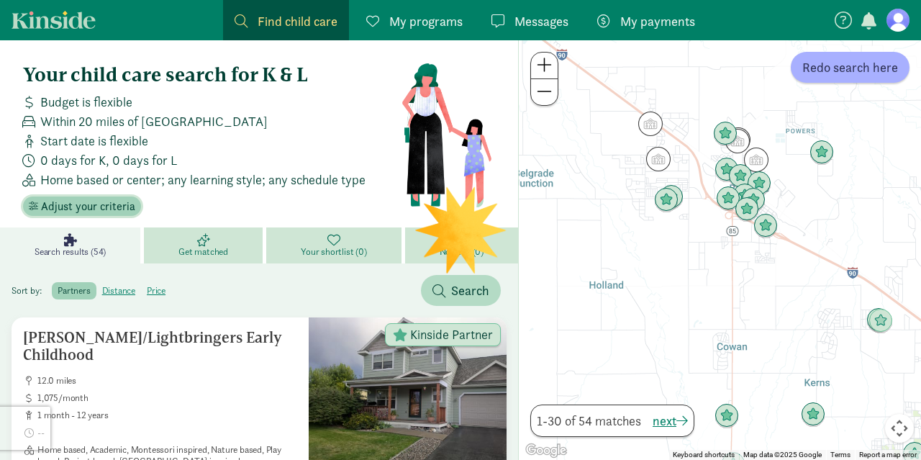
click at [70, 206] on span "Adjust your criteria" at bounding box center [88, 206] width 94 height 17
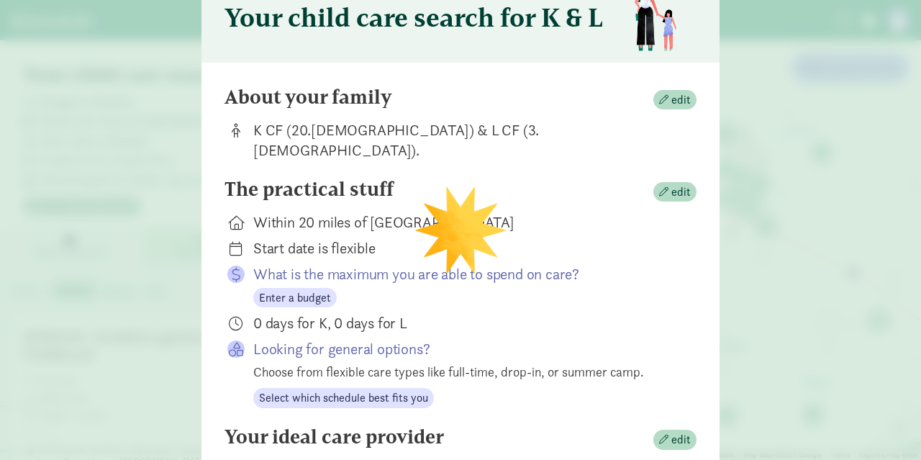
scroll to position [64, 0]
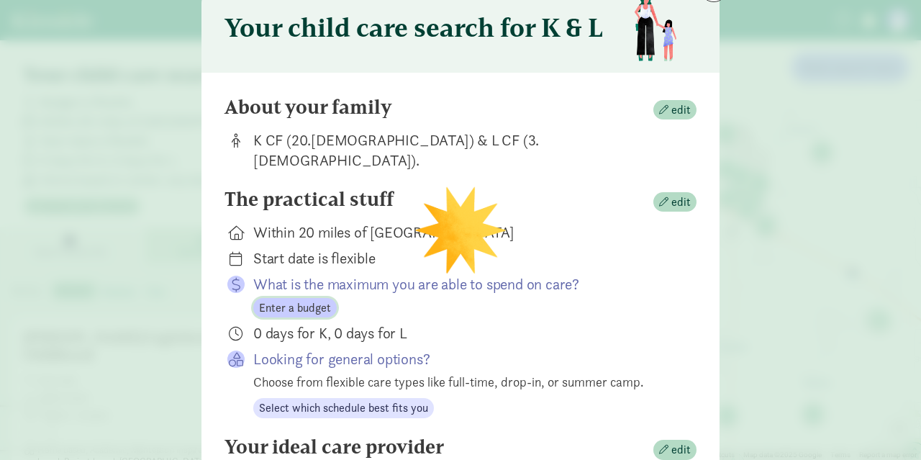
click at [305, 299] on span "Enter a budget" at bounding box center [295, 307] width 72 height 17
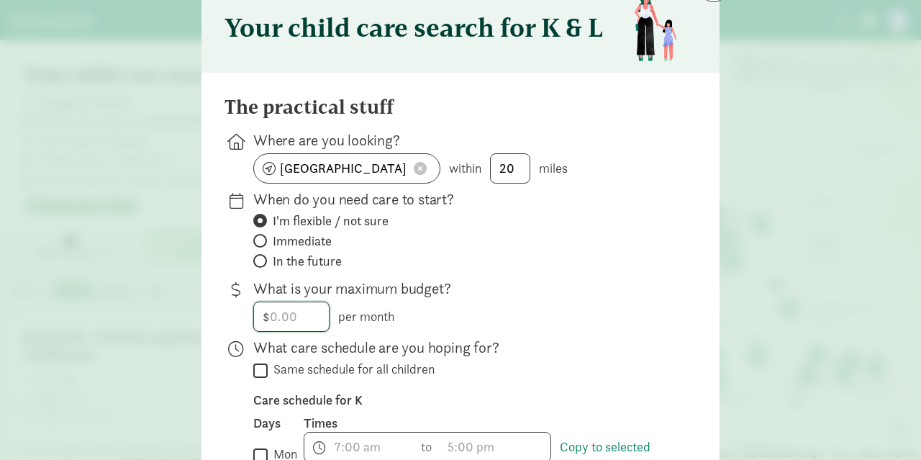
click at [305, 317] on input "number" at bounding box center [291, 316] width 75 height 29
type input "1000"
click at [523, 325] on div "$ 1000 per month" at bounding box center [463, 316] width 420 height 30
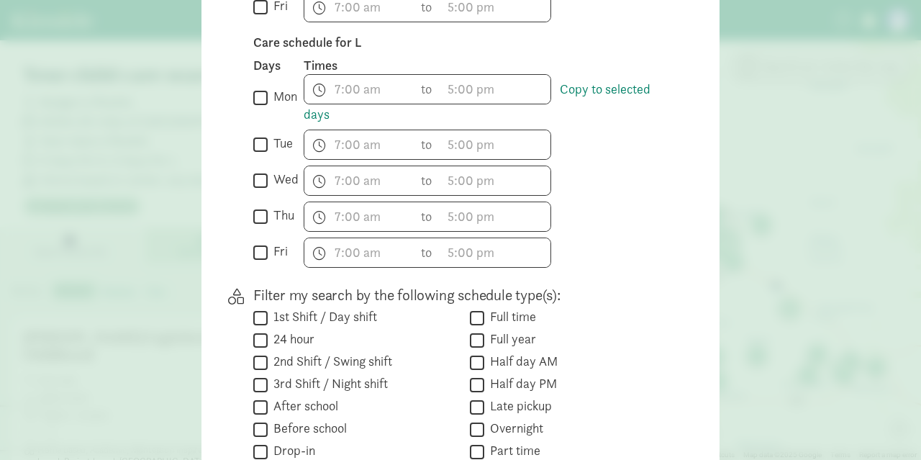
scroll to position [902, 0]
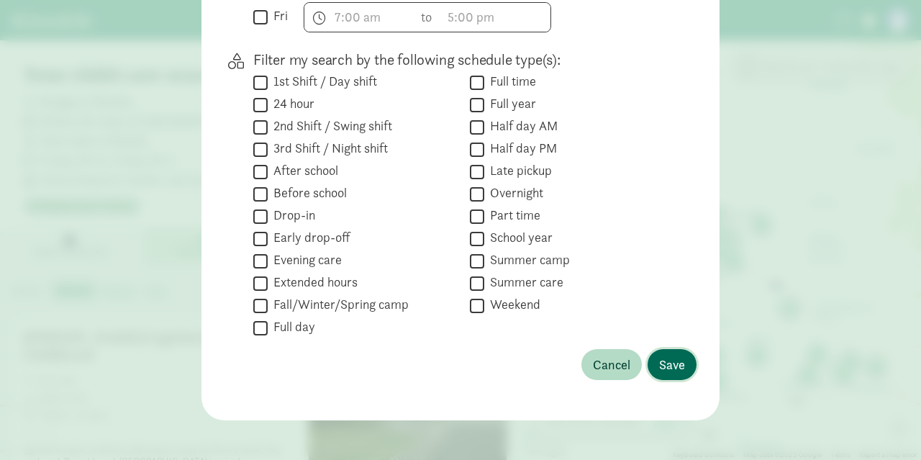
click at [675, 357] on span "Save" at bounding box center [672, 364] width 26 height 19
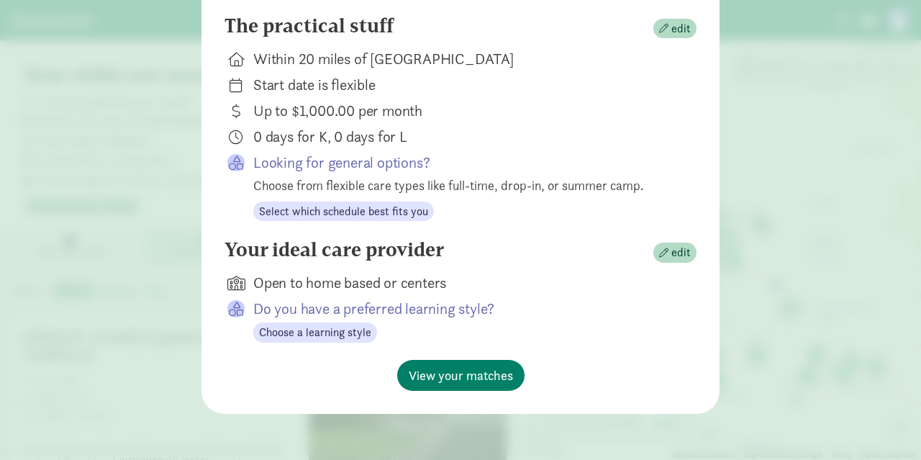
scroll to position [216, 0]
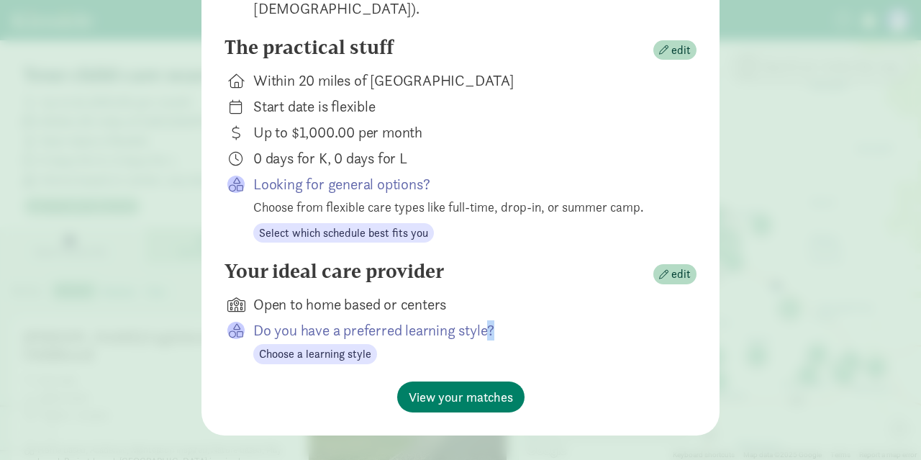
drag, startPoint x: 675, startPoint y: 357, endPoint x: 544, endPoint y: 288, distance: 148.0
click at [544, 288] on div "Your ideal care provider edit Open to home based or centers Do you have a prefe…" at bounding box center [460, 321] width 472 height 122
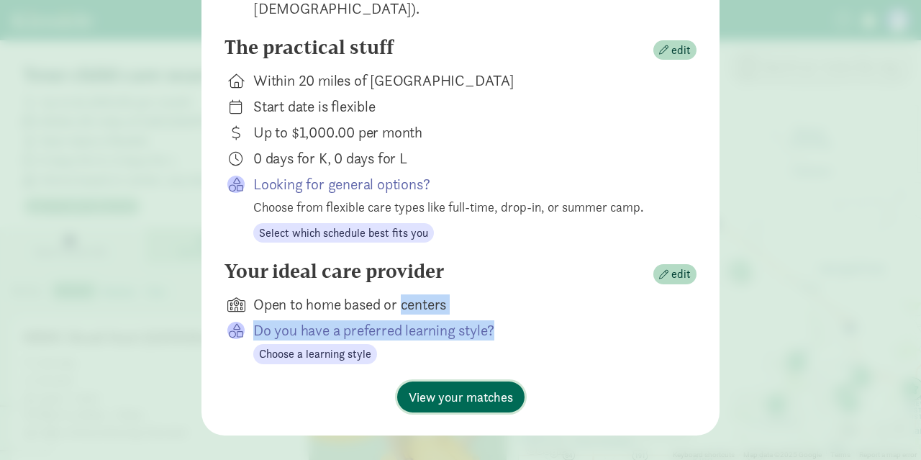
click at [481, 387] on span "View your matches" at bounding box center [461, 396] width 104 height 19
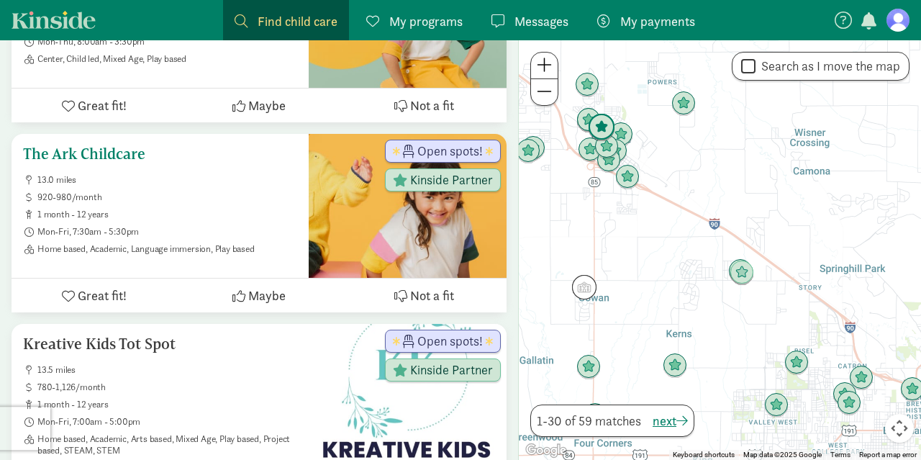
scroll to position [373, 0]
click at [94, 179] on span "13.0 miles" at bounding box center [167, 181] width 260 height 12
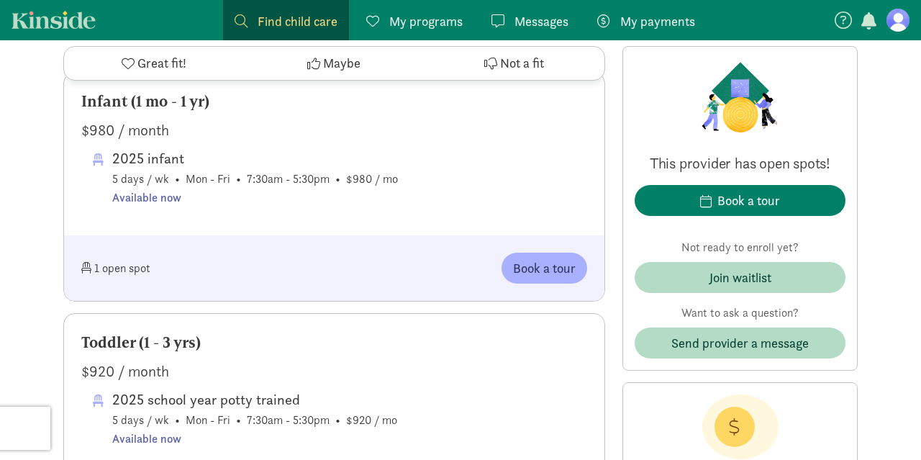
scroll to position [785, 0]
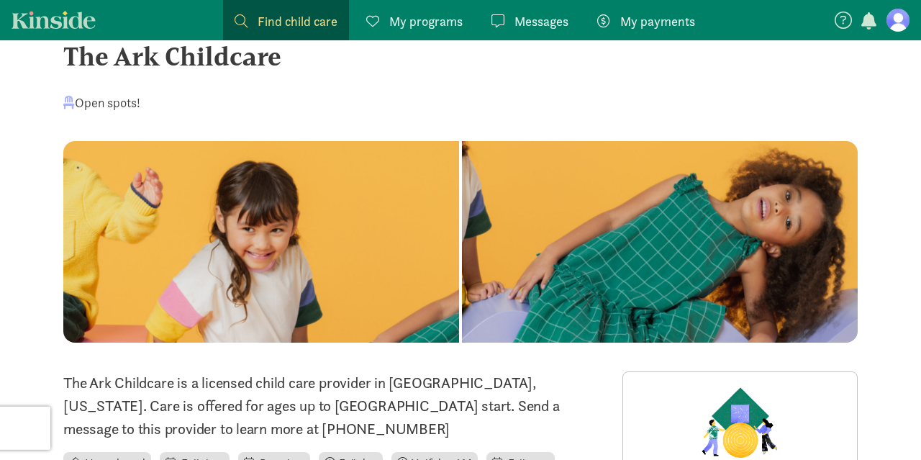
scroll to position [0, 0]
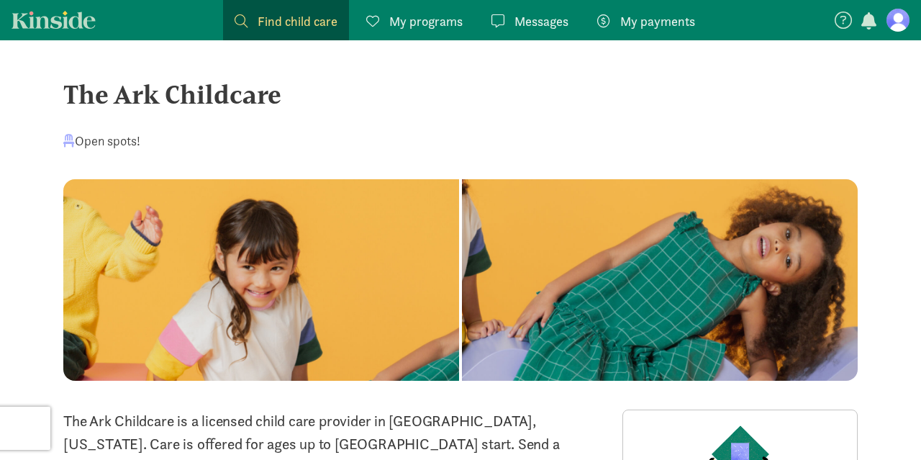
click at [309, 17] on span "Find child care" at bounding box center [297, 21] width 80 height 19
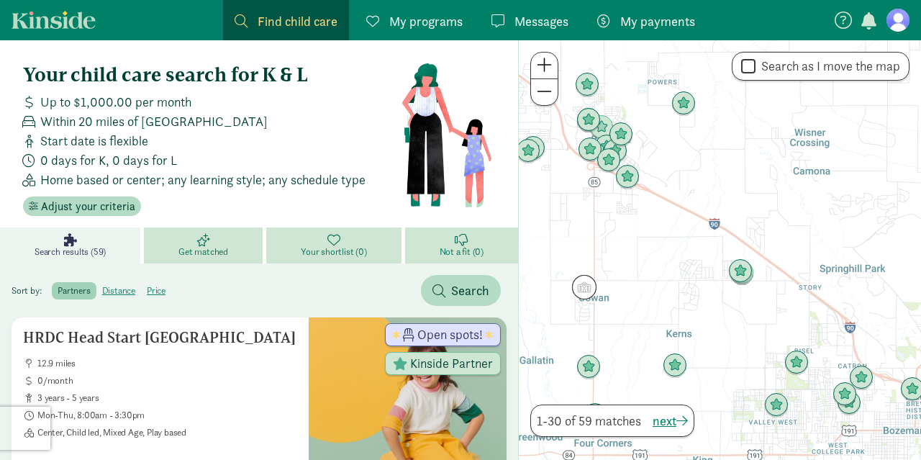
scroll to position [120, 0]
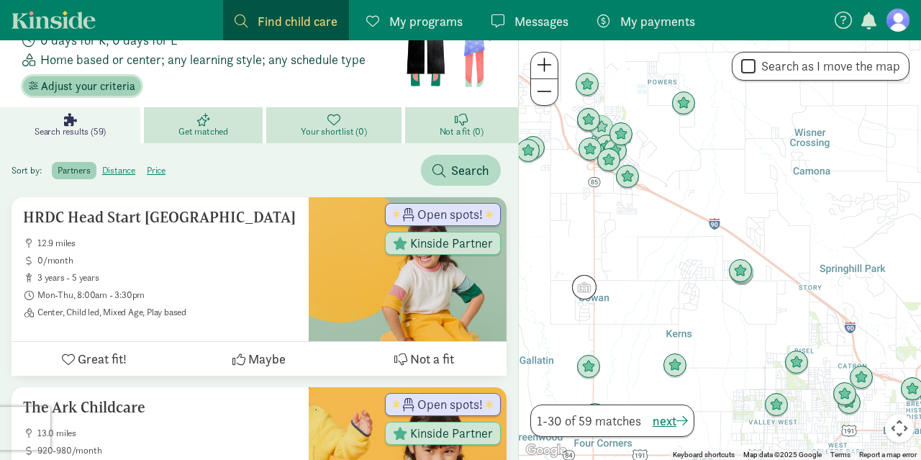
click at [109, 87] on span "Adjust your criteria" at bounding box center [88, 86] width 94 height 17
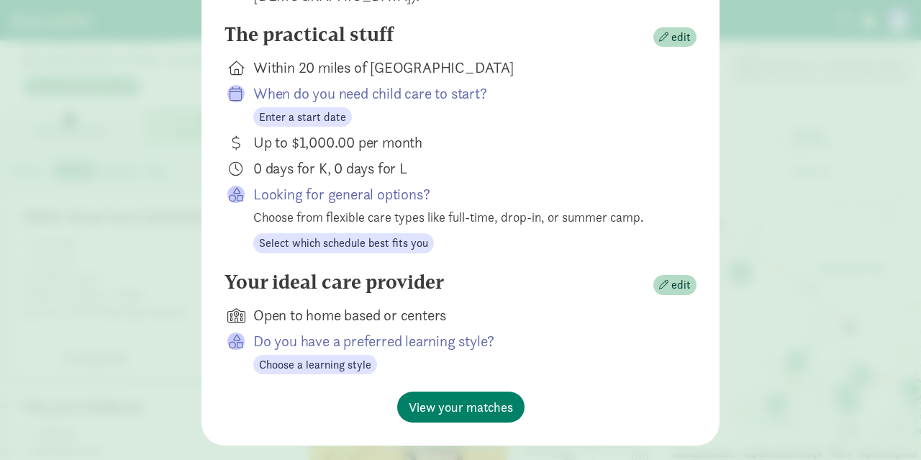
scroll to position [234, 0]
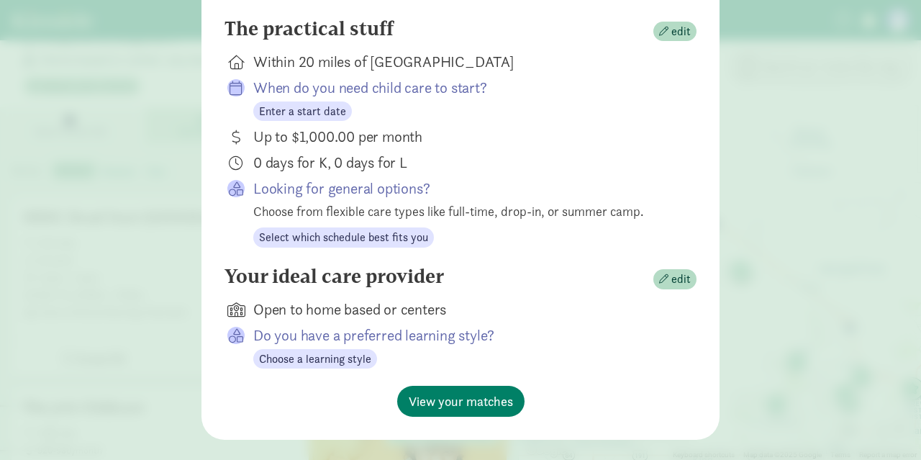
click at [263, 152] on div "0 days for K, 0 days for L" at bounding box center [463, 162] width 420 height 20
click at [304, 229] on span "Select which schedule best fits you" at bounding box center [343, 237] width 169 height 17
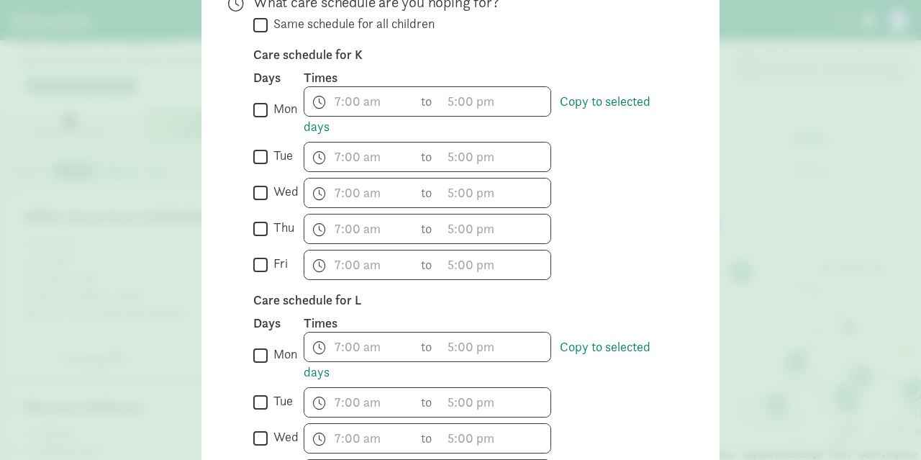
scroll to position [410, 0]
click at [262, 193] on input "wed" at bounding box center [260, 191] width 14 height 19
checkbox input "true"
click at [263, 226] on input "thu" at bounding box center [260, 227] width 14 height 19
checkbox input "true"
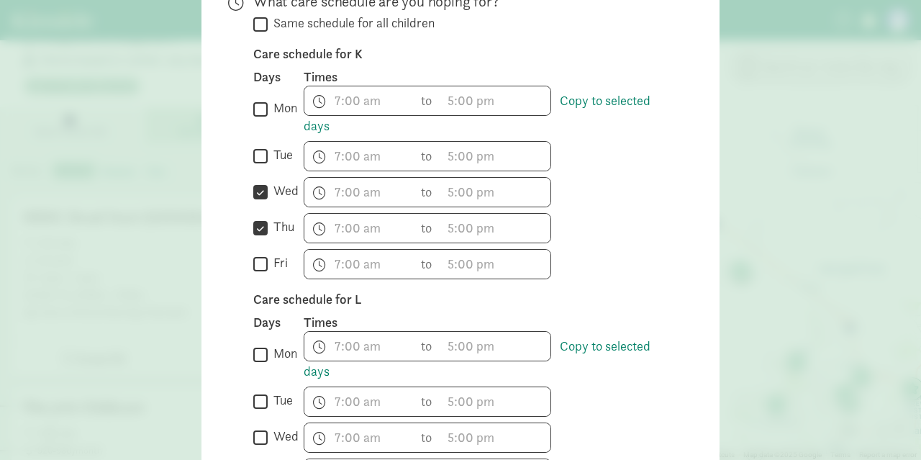
click at [262, 263] on input "fri" at bounding box center [260, 263] width 14 height 19
checkbox input "true"
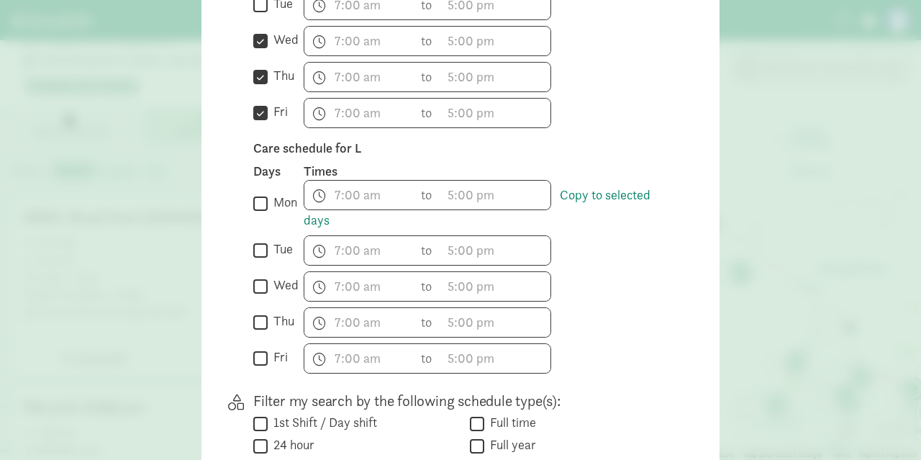
scroll to position [561, 0]
click at [260, 280] on input "wed" at bounding box center [260, 285] width 14 height 19
checkbox input "true"
click at [263, 332] on div "Care schedule for L Days Times  mon Copy to selected days h 12 1 2 3 4 5 6 7 8…" at bounding box center [463, 257] width 420 height 234
click at [260, 320] on input "thu" at bounding box center [260, 321] width 14 height 19
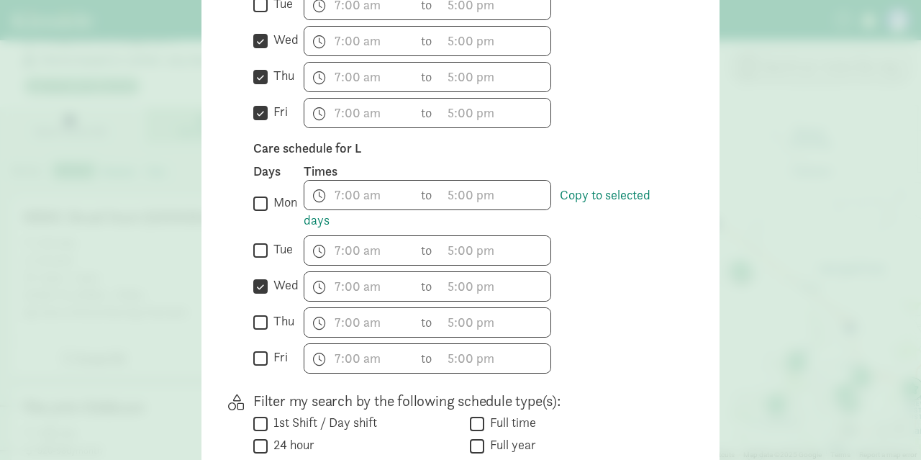
checkbox input "true"
click at [260, 351] on input "fri" at bounding box center [260, 357] width 14 height 19
checkbox input "true"
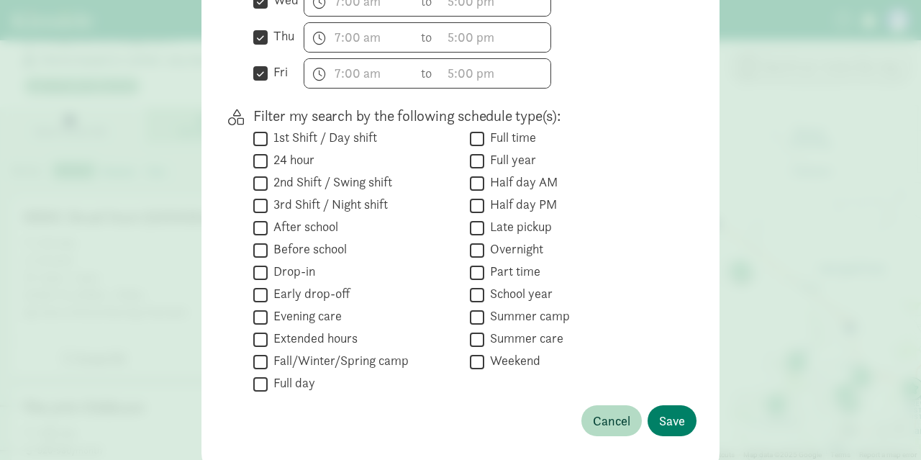
scroll to position [847, 0]
click at [680, 409] on span "Save" at bounding box center [672, 418] width 26 height 19
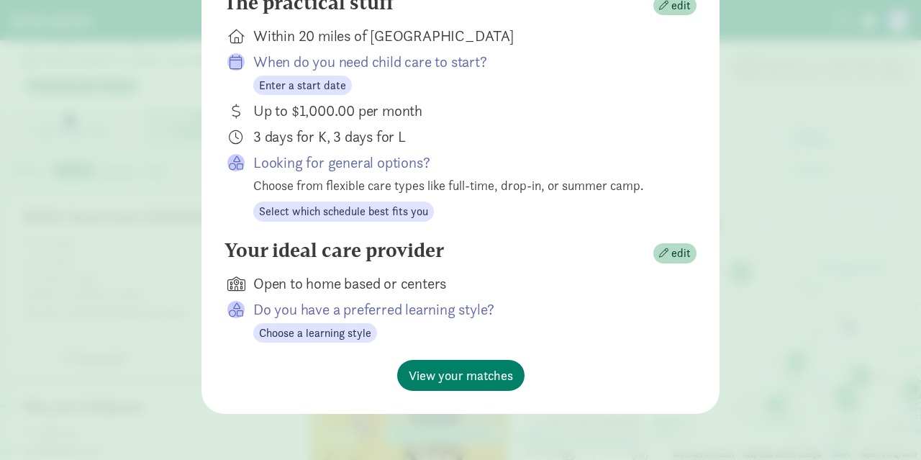
scroll to position [240, 0]
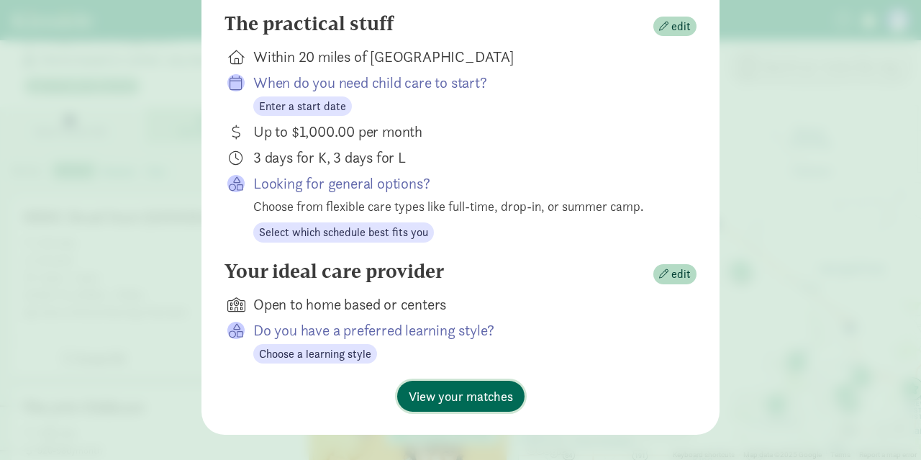
click at [455, 386] on span "View your matches" at bounding box center [461, 395] width 104 height 19
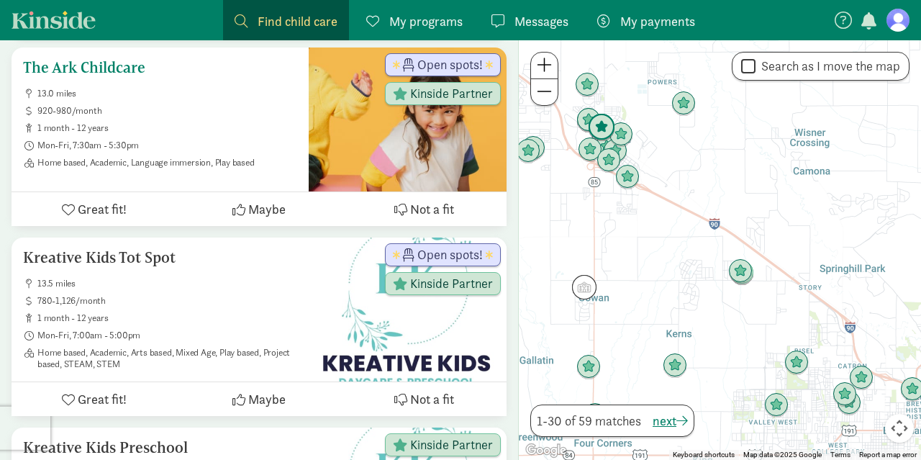
scroll to position [467, 0]
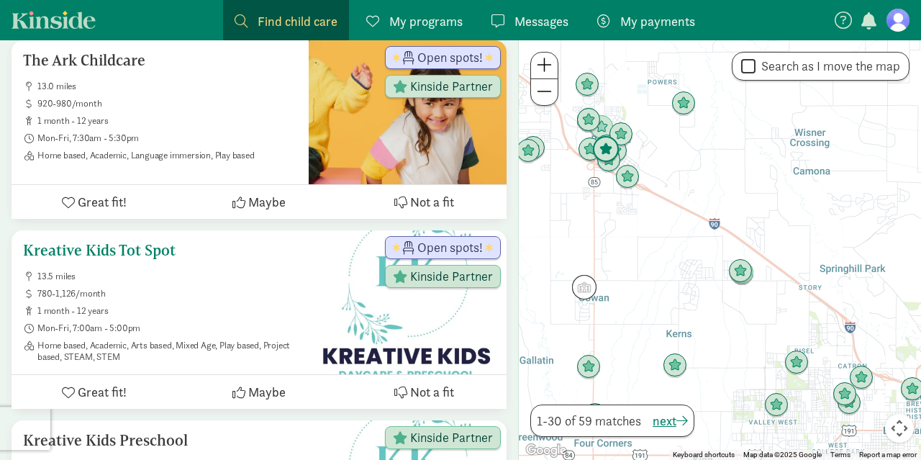
click at [117, 262] on div "Kreative Kids Tot Spot 13.5 miles 780-1,126/month 1 month - 12 years Mon-Fri, 7…" at bounding box center [160, 302] width 274 height 121
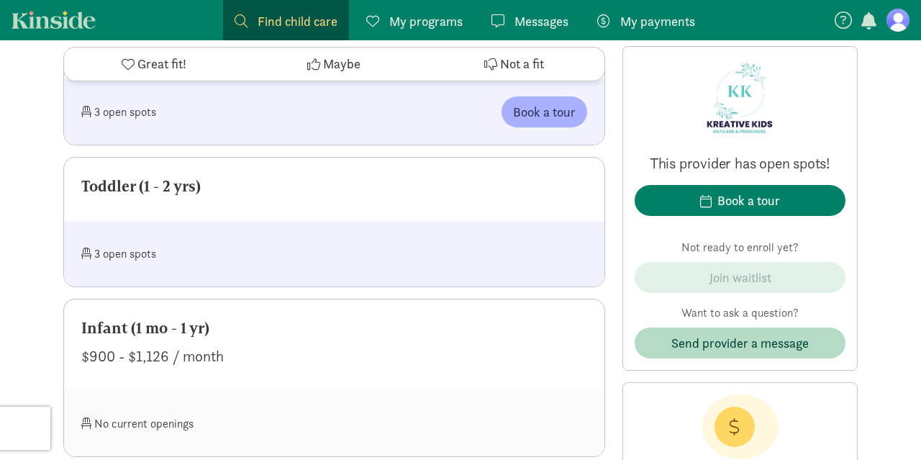
scroll to position [817, 0]
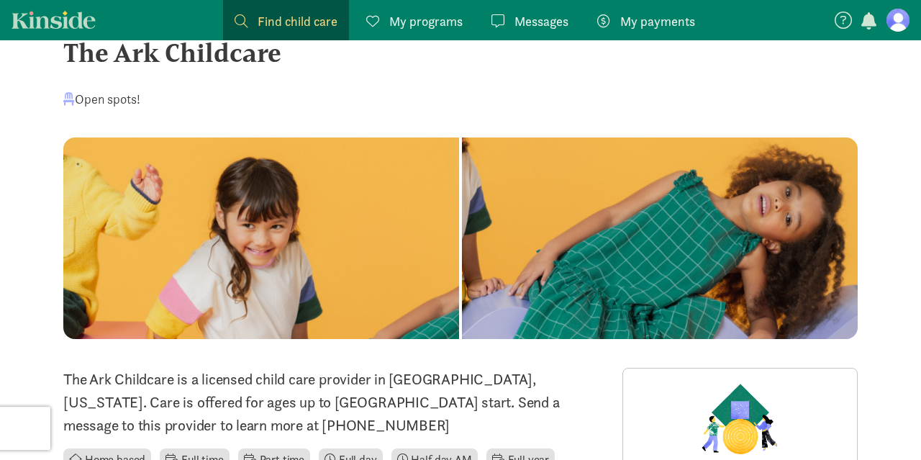
scroll to position [33, 0]
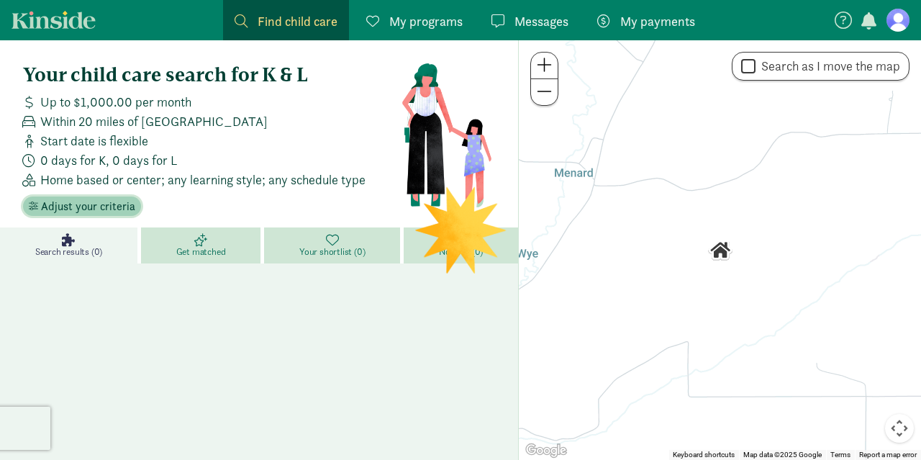
click at [85, 204] on span "Adjust your criteria" at bounding box center [88, 206] width 94 height 17
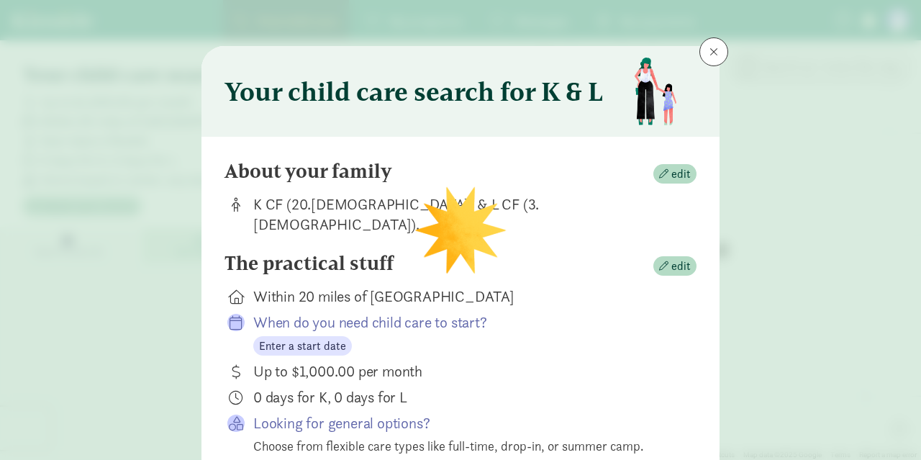
scroll to position [214, 0]
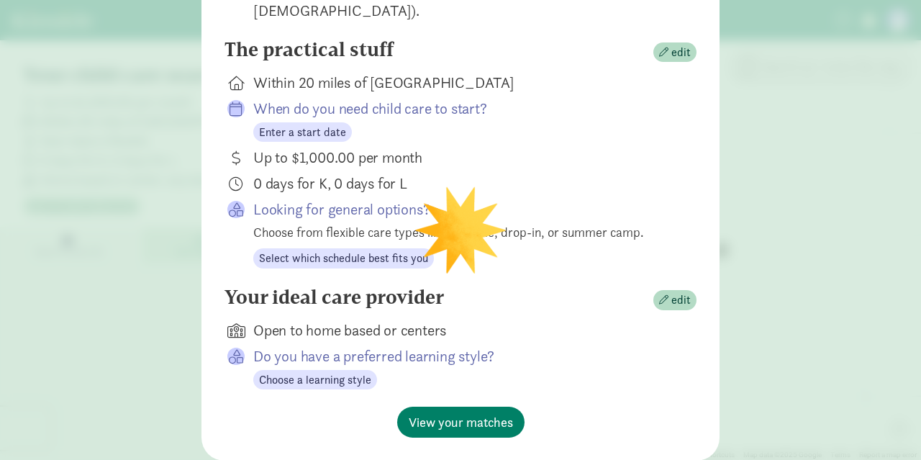
click at [324, 199] on p "Looking for general options?" at bounding box center [463, 209] width 420 height 20
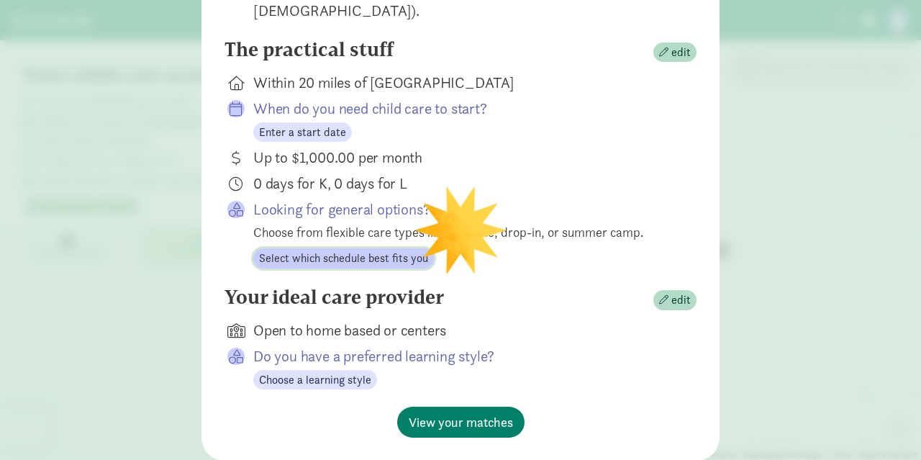
click at [336, 250] on span "Select which schedule best fits you" at bounding box center [343, 258] width 169 height 17
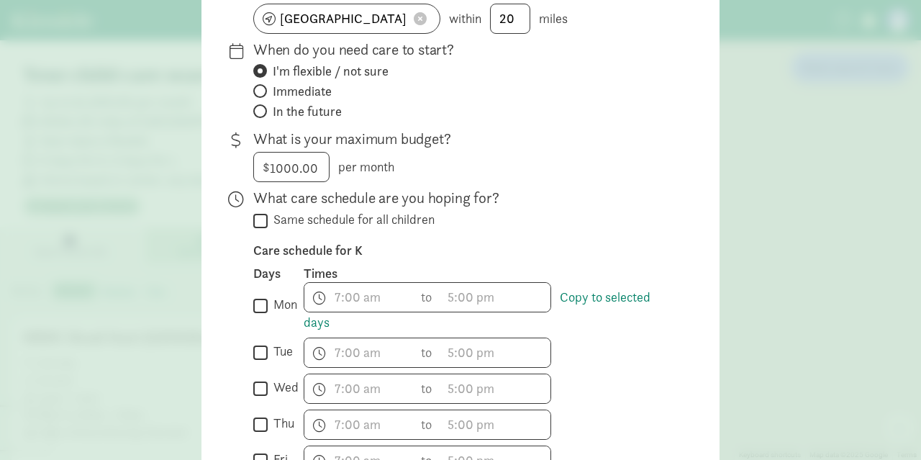
scroll to position [301, 0]
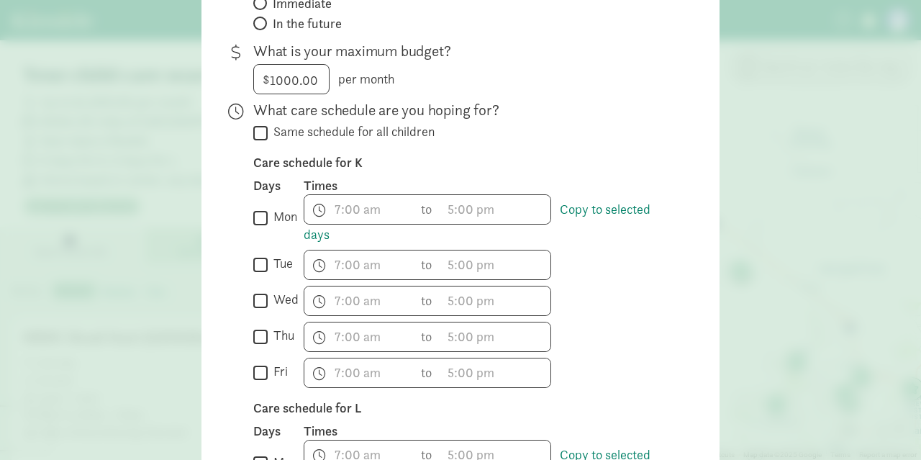
click at [261, 295] on input "wed" at bounding box center [260, 300] width 14 height 19
checkbox input "true"
click at [262, 332] on input "thu" at bounding box center [260, 336] width 14 height 19
checkbox input "true"
click at [260, 371] on input "fri" at bounding box center [260, 371] width 14 height 19
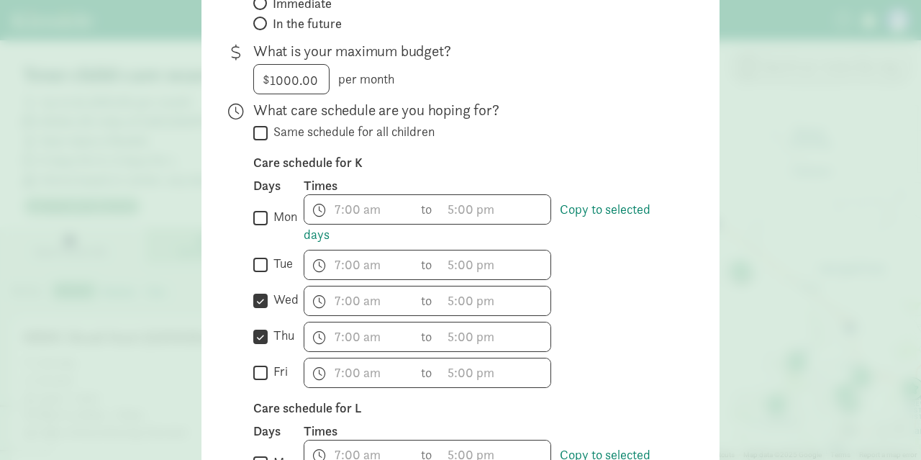
checkbox input "true"
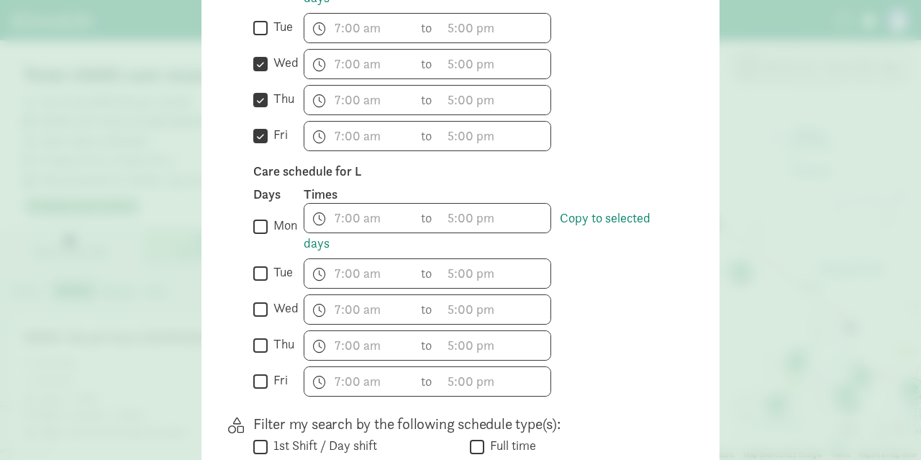
scroll to position [539, 0]
click at [261, 309] on input "wed" at bounding box center [260, 307] width 14 height 19
checkbox input "true"
click at [262, 339] on input "thu" at bounding box center [260, 343] width 14 height 19
checkbox input "true"
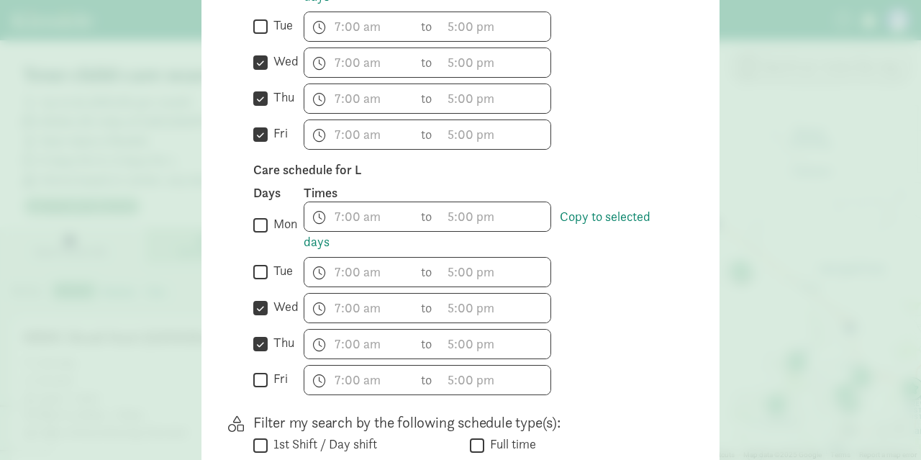
click at [261, 374] on input "fri" at bounding box center [260, 379] width 14 height 19
checkbox input "true"
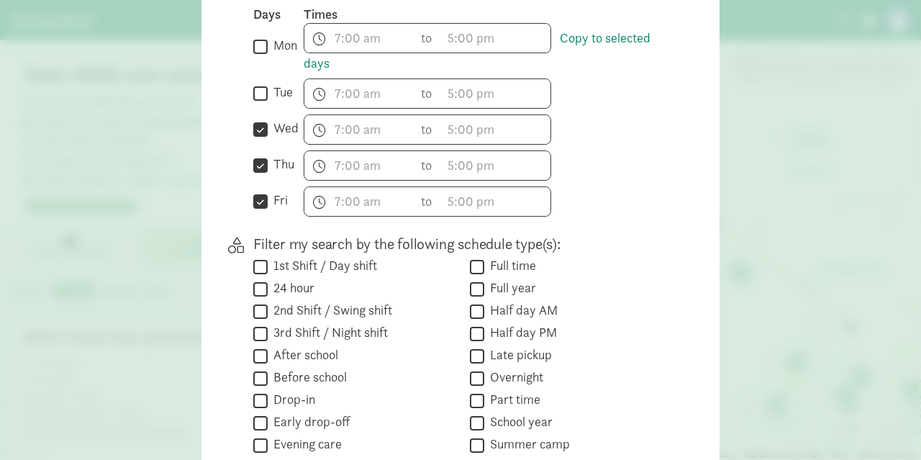
scroll to position [902, 0]
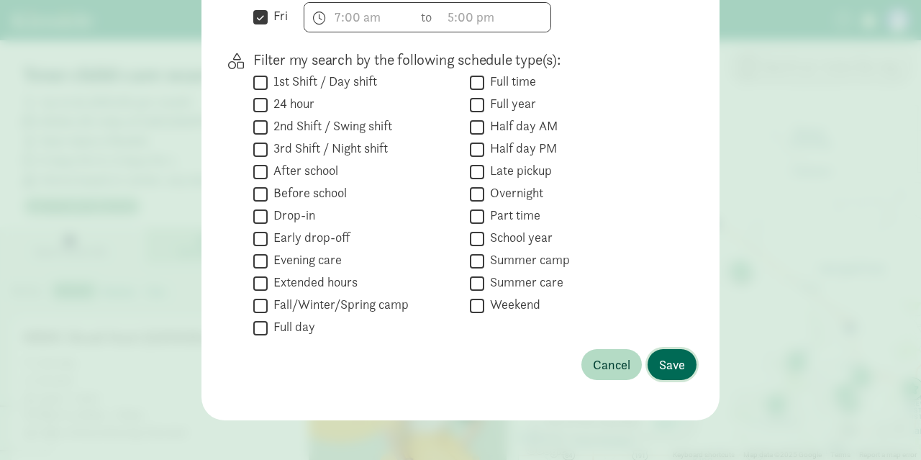
click at [679, 359] on span "Save" at bounding box center [672, 364] width 26 height 19
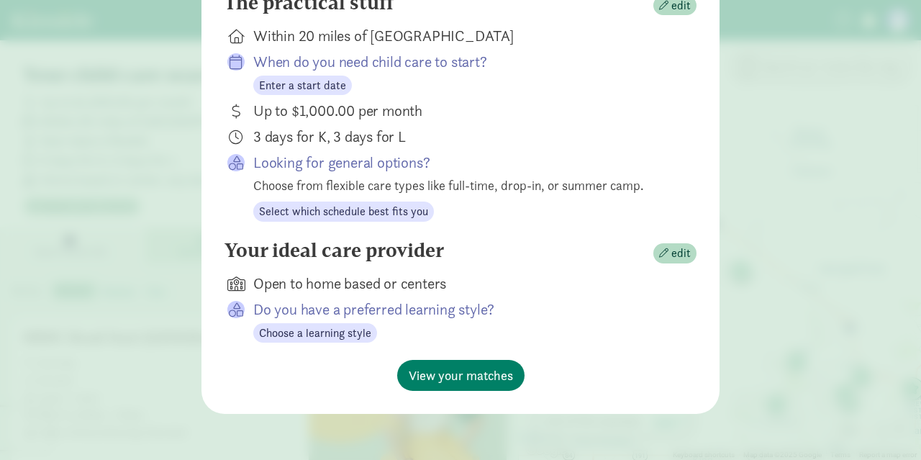
scroll to position [240, 0]
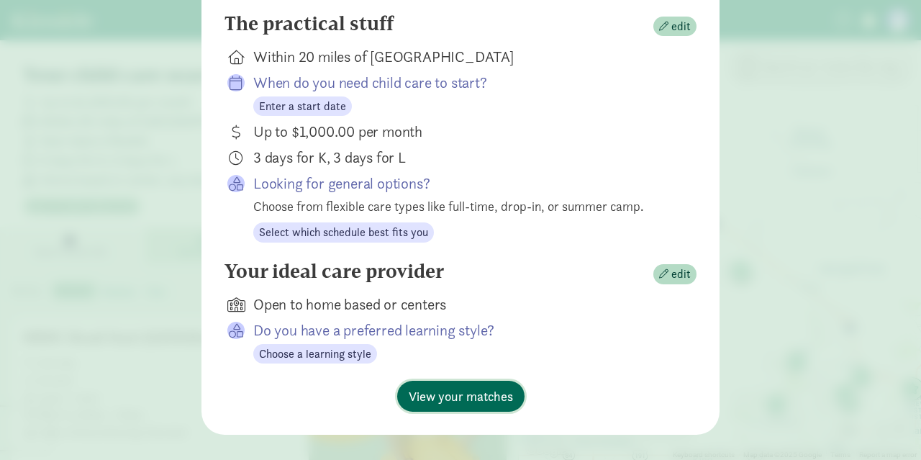
click at [457, 386] on span "View your matches" at bounding box center [461, 395] width 104 height 19
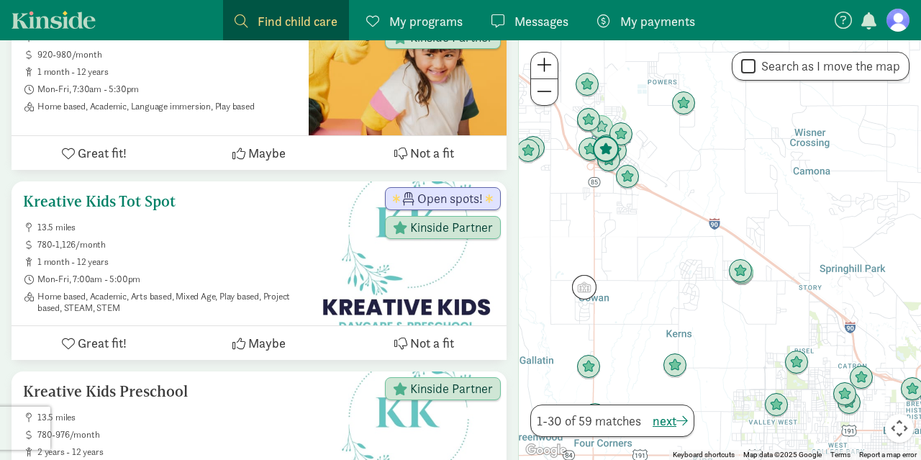
scroll to position [516, 0]
click at [283, 236] on ul "13.5 miles 780-1,126/month 1 month - 12 years Mon-Fri, 7:00am - 5:00pm Home bas…" at bounding box center [160, 267] width 274 height 92
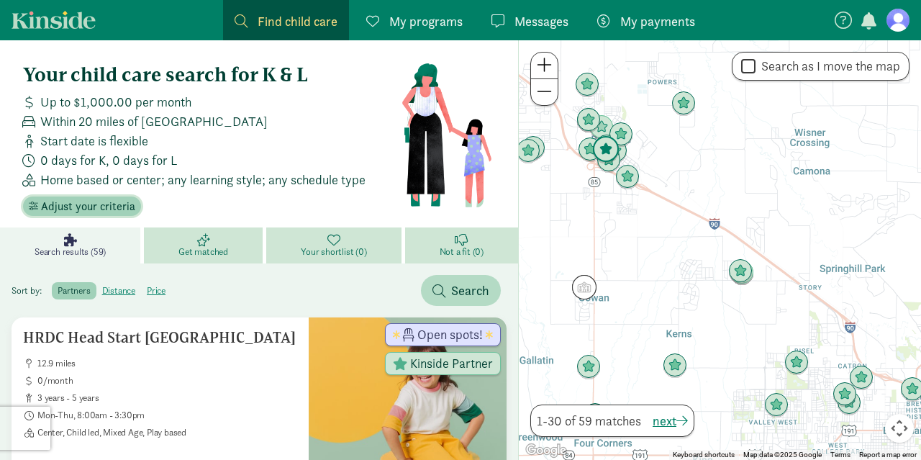
click at [54, 206] on span "Adjust your criteria" at bounding box center [88, 206] width 94 height 17
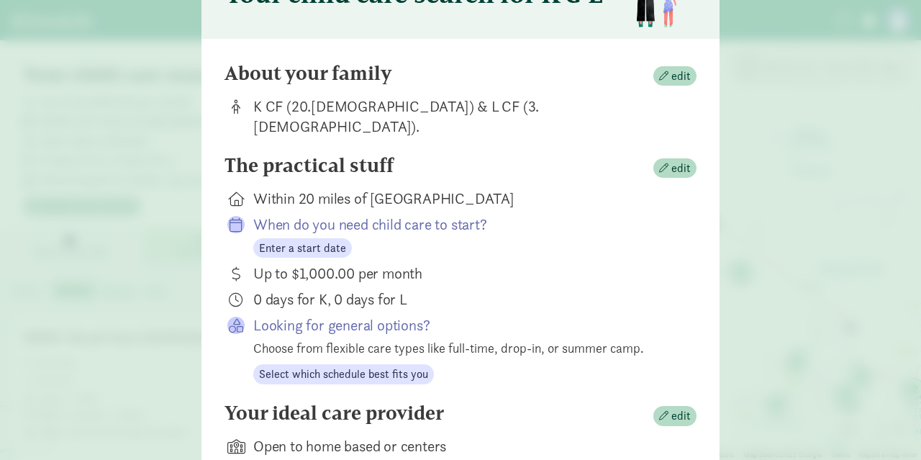
scroll to position [99, 0]
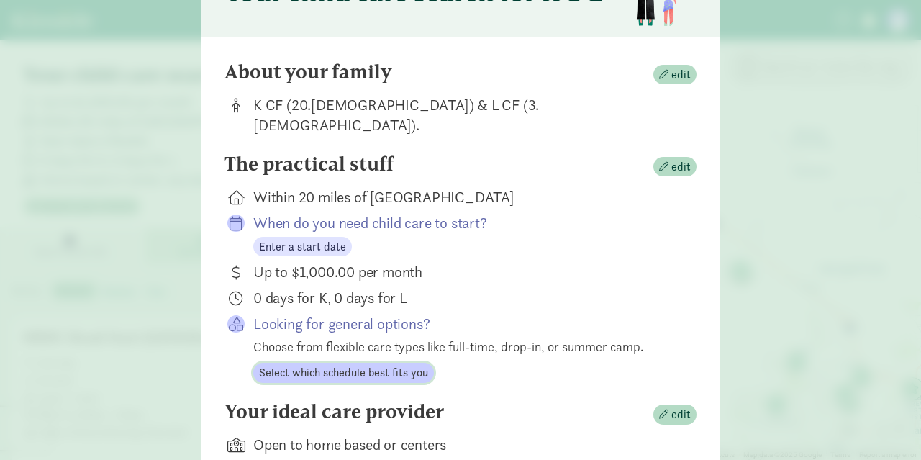
click at [345, 364] on span "Select which schedule best fits you" at bounding box center [343, 372] width 169 height 17
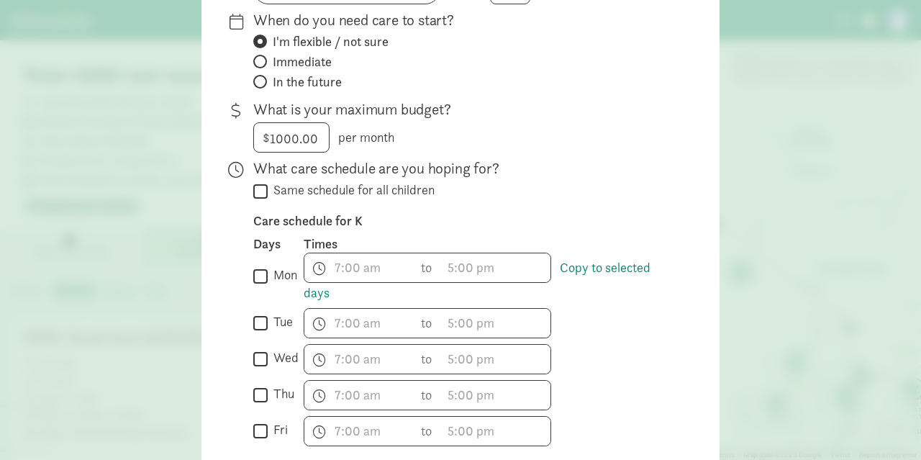
scroll to position [245, 0]
click at [265, 351] on input "wed" at bounding box center [260, 356] width 14 height 19
checkbox input "true"
click at [262, 395] on input "thu" at bounding box center [260, 392] width 14 height 19
checkbox input "true"
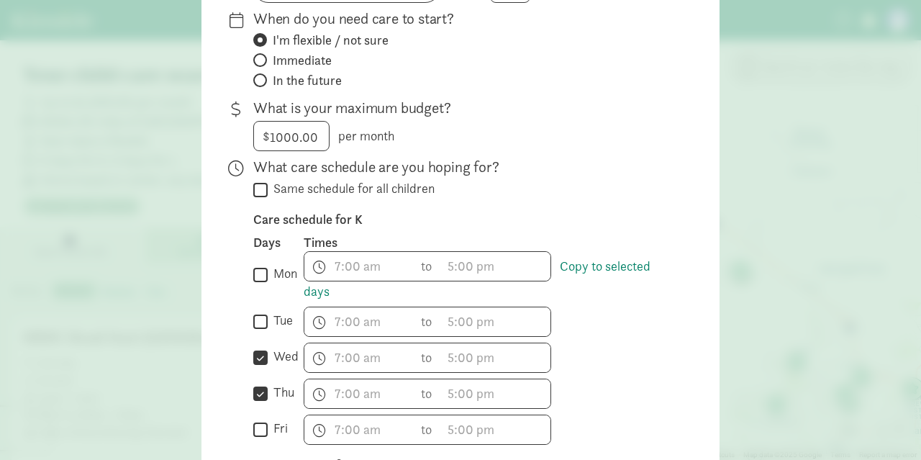
click at [263, 423] on input "fri" at bounding box center [260, 428] width 14 height 19
checkbox input "true"
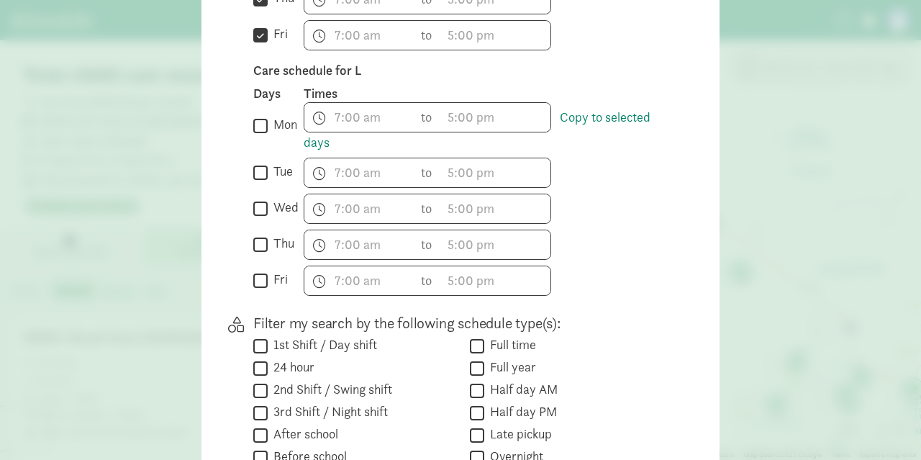
scroll to position [640, 0]
click at [264, 213] on div " wed" at bounding box center [278, 207] width 50 height 30
click at [263, 200] on input "wed" at bounding box center [260, 206] width 14 height 19
checkbox input "true"
click at [262, 240] on input "thu" at bounding box center [260, 242] width 14 height 19
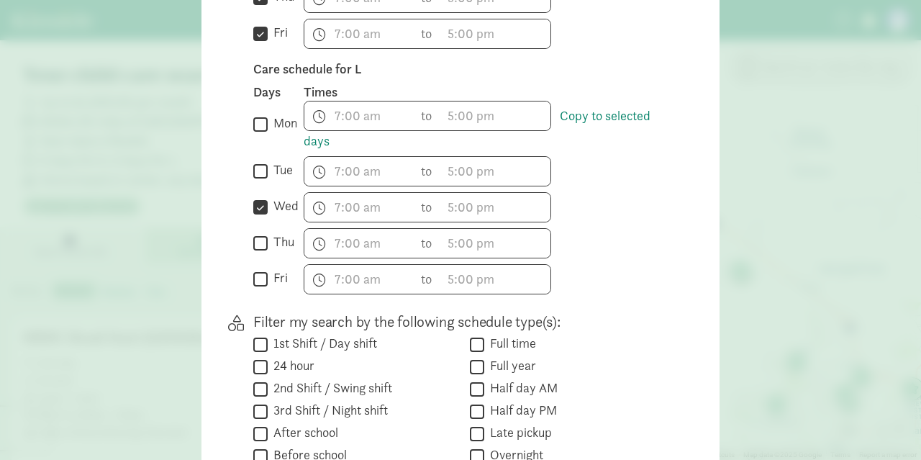
checkbox input "true"
click at [258, 269] on input "fri" at bounding box center [260, 278] width 14 height 19
click at [654, 278] on div "h 12 1 2 3 4 5 6 7 8 9 10 11 mm 00 15 30 45 a am pm to h 12 1 2 3 4 5 6 7 8 9 1…" at bounding box center [489, 279] width 370 height 30
click at [268, 273] on label "fri" at bounding box center [278, 277] width 20 height 17
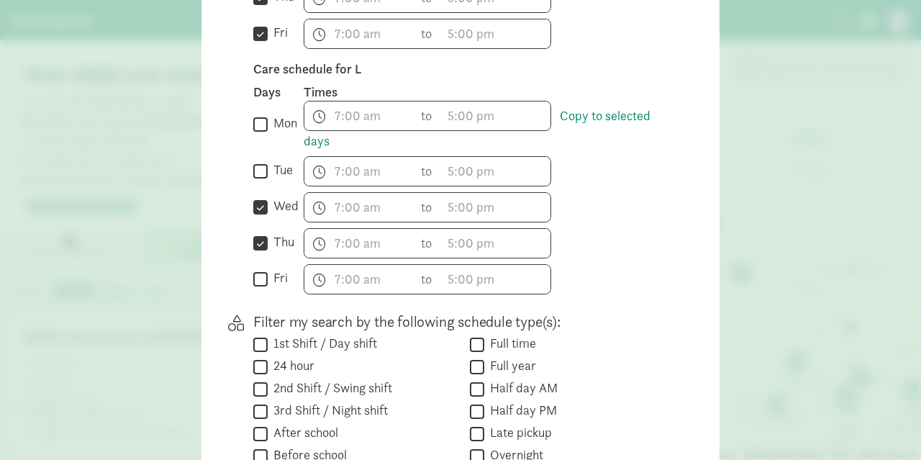
click at [268, 273] on input "fri" at bounding box center [260, 278] width 14 height 19
checkbox input "true"
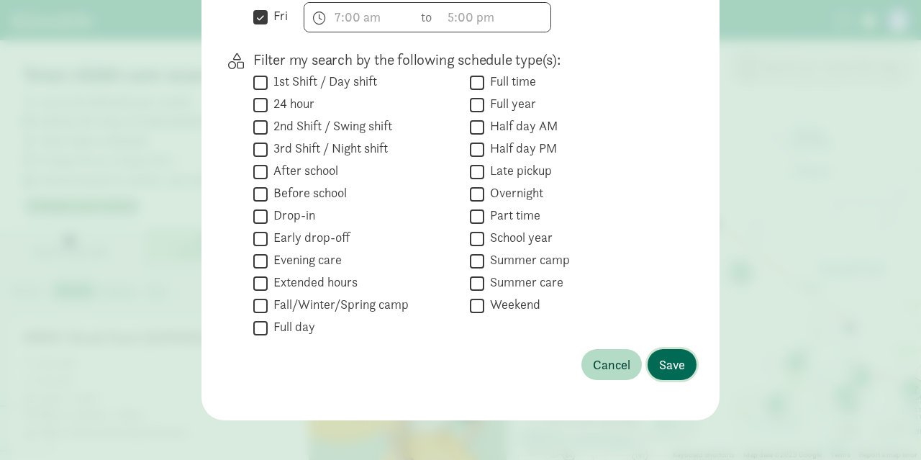
click at [668, 356] on span "Save" at bounding box center [672, 364] width 26 height 19
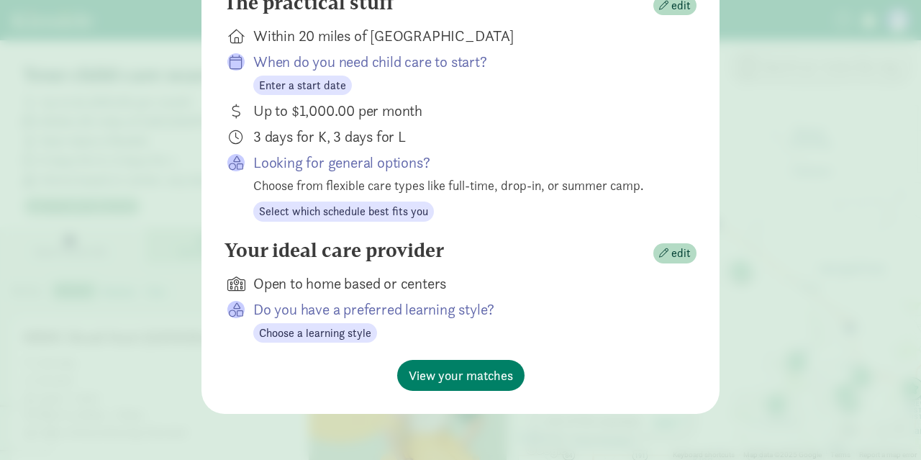
scroll to position [240, 0]
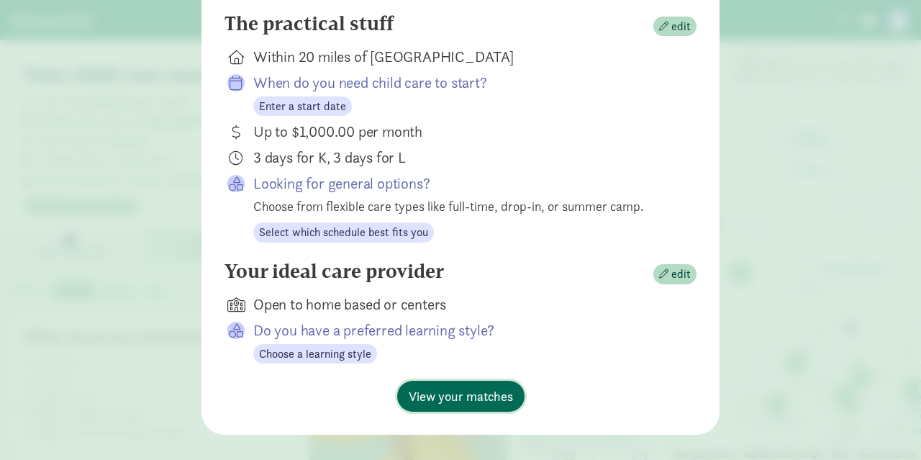
click at [474, 386] on span "View your matches" at bounding box center [461, 395] width 104 height 19
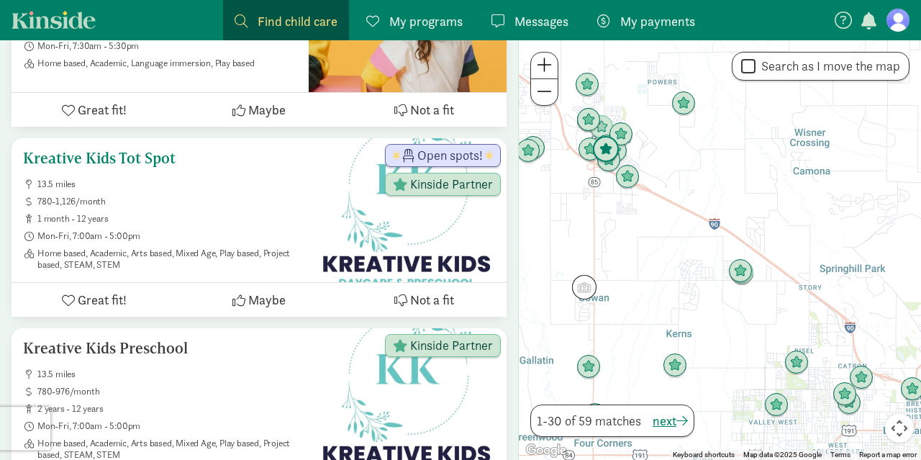
scroll to position [562, 0]
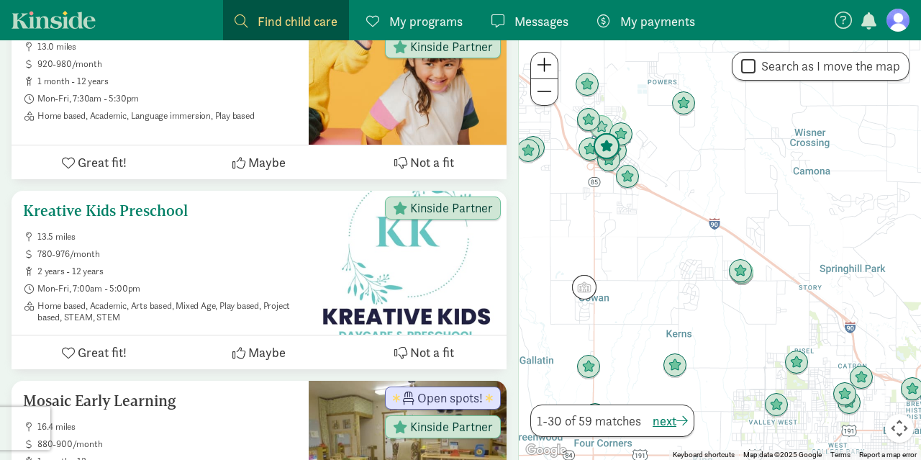
scroll to position [2027, 0]
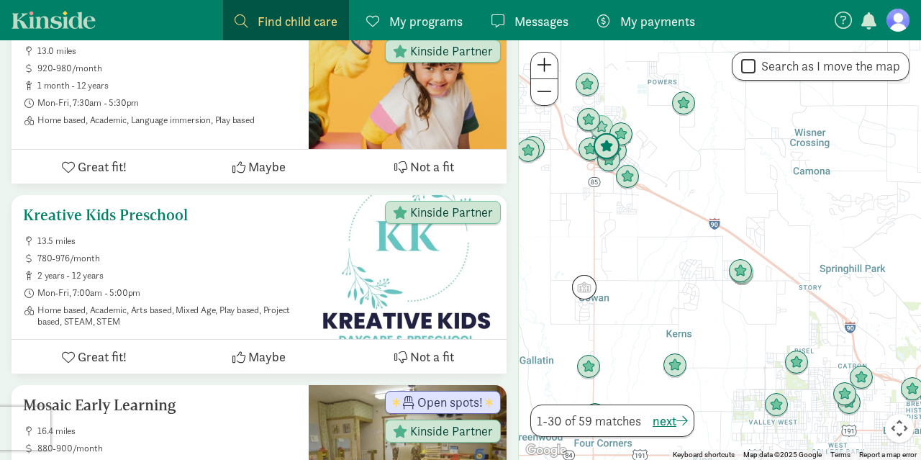
click at [154, 242] on ul "13.5 miles 780-976/month 2 years - 12 years Mon-Fri, 7:00am - 5:00pm Home based…" at bounding box center [160, 281] width 274 height 92
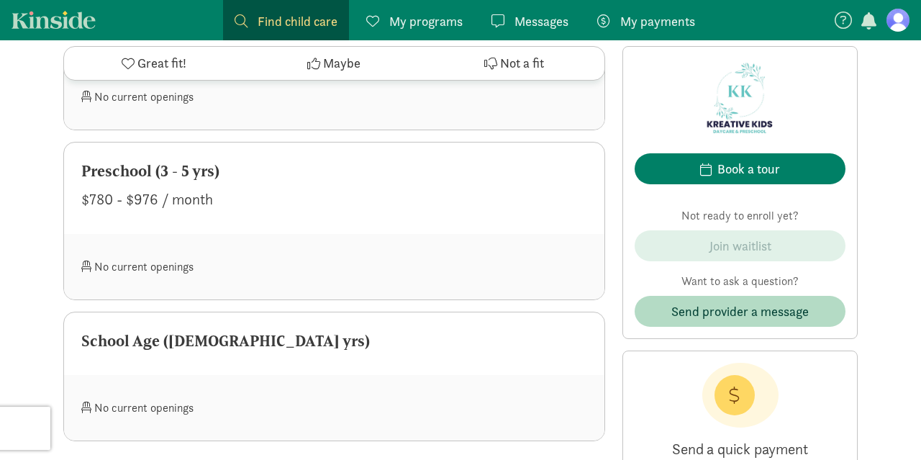
scroll to position [811, 0]
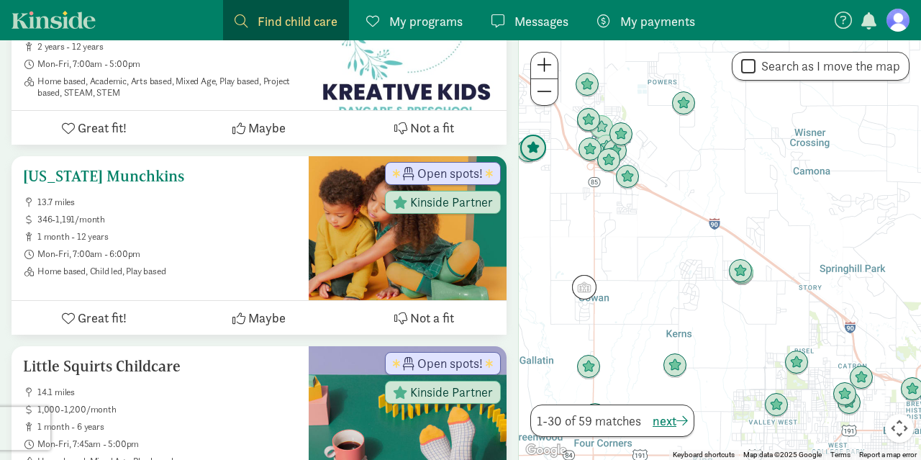
scroll to position [921, 0]
click at [130, 178] on h5 "[US_STATE] Munchkins" at bounding box center [160, 176] width 274 height 17
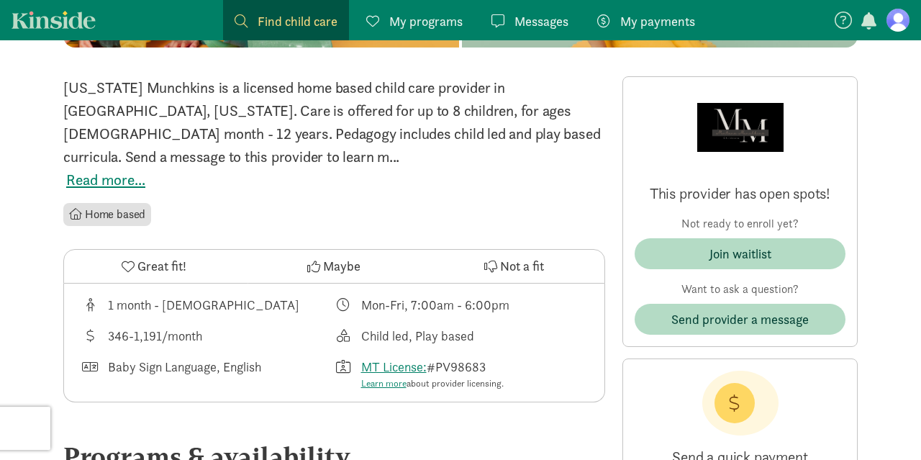
scroll to position [334, 0]
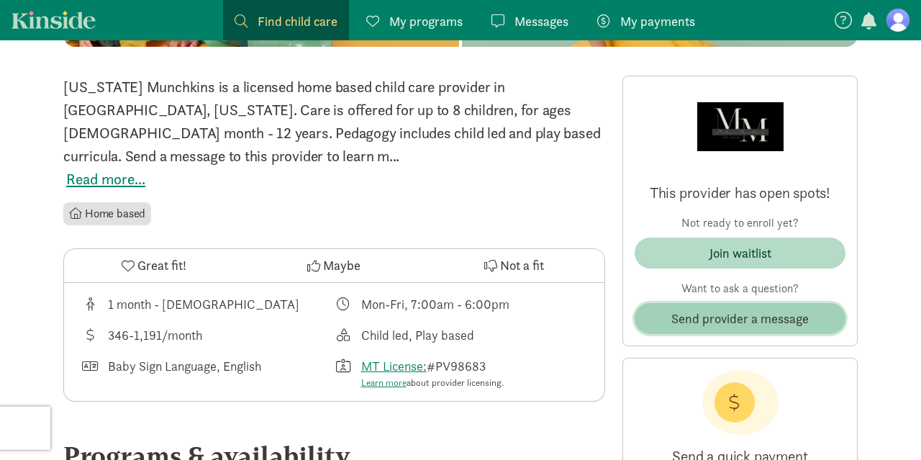
click at [703, 315] on span "Send provider a message" at bounding box center [739, 318] width 137 height 19
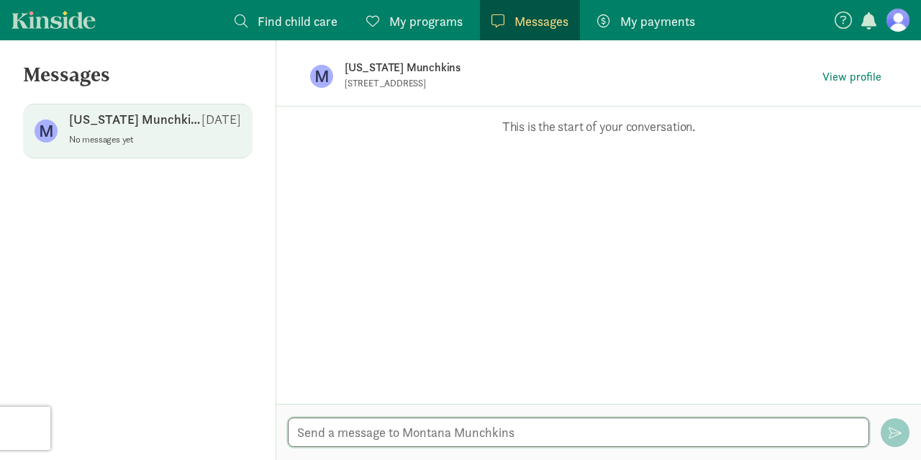
click at [437, 433] on textarea at bounding box center [578, 431] width 581 height 29
